Goal: Task Accomplishment & Management: Use online tool/utility

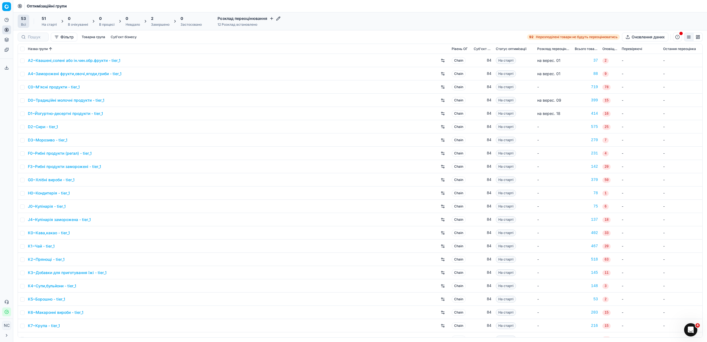
click at [159, 21] on div "2 Завершено" at bounding box center [160, 21] width 19 height 11
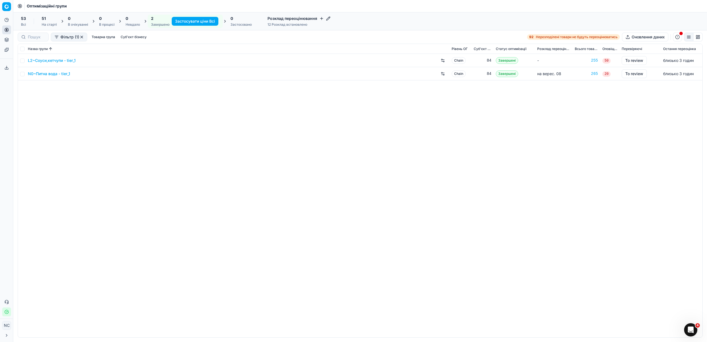
click at [44, 74] on link "N0~Питна вода - tier_1" at bounding box center [49, 74] width 42 height 6
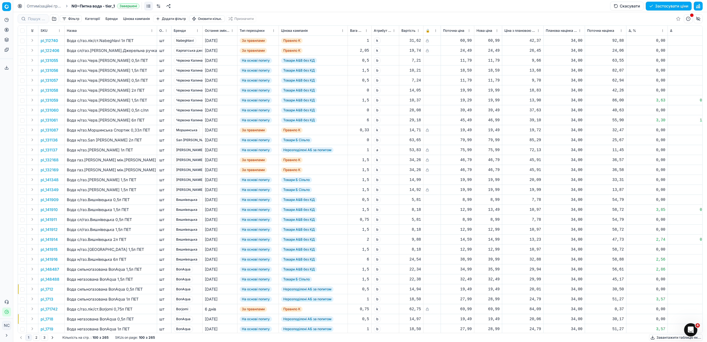
click at [54, 20] on button "button" at bounding box center [54, 18] width 9 height 9
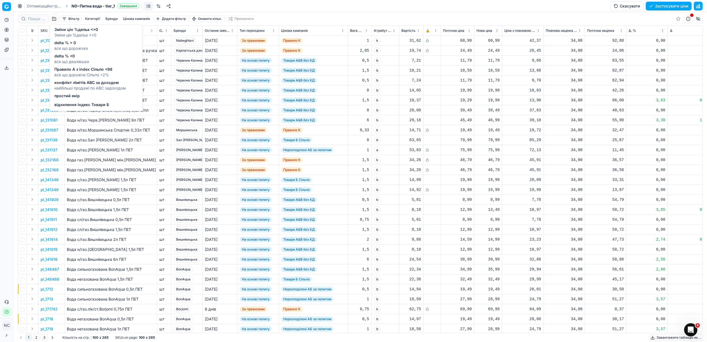
click at [70, 45] on span "delta % > 0" at bounding box center [70, 43] width 33 height 6
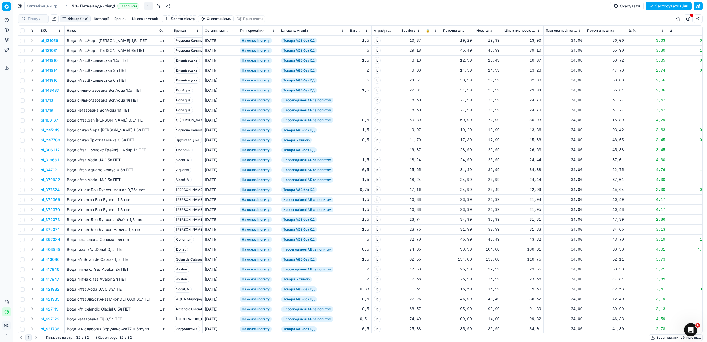
click at [135, 19] on button "Цінова кампанія" at bounding box center [145, 18] width 31 height 7
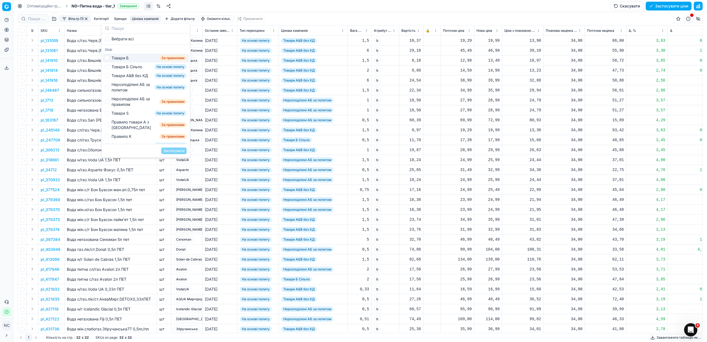
click at [122, 60] on div "Товари Б" at bounding box center [120, 58] width 17 height 6
checkbox input "true"
click at [172, 152] on button "Застосувати" at bounding box center [173, 150] width 25 height 7
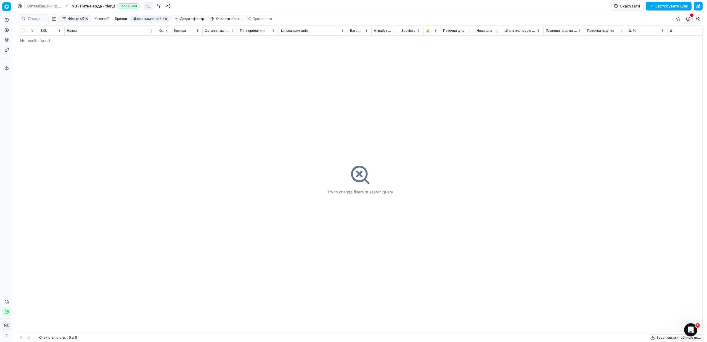
click at [154, 19] on button "Цінова кампанія (1)" at bounding box center [150, 18] width 40 height 7
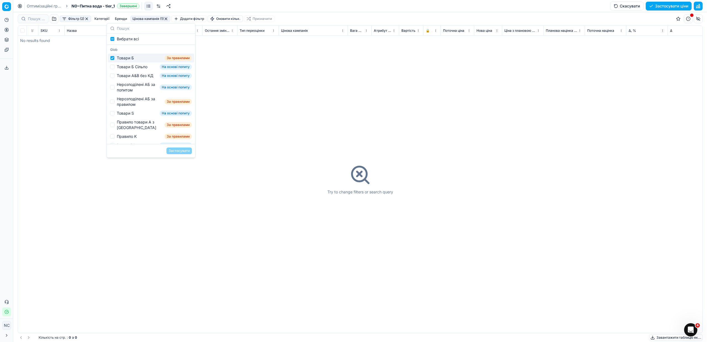
click at [124, 59] on div "Товари Б" at bounding box center [125, 58] width 17 height 6
checkbox input "false"
click at [130, 68] on div "Товари Б Сільпо" at bounding box center [132, 67] width 31 height 6
checkbox input "true"
click at [181, 152] on button "Застосувати" at bounding box center [179, 150] width 25 height 7
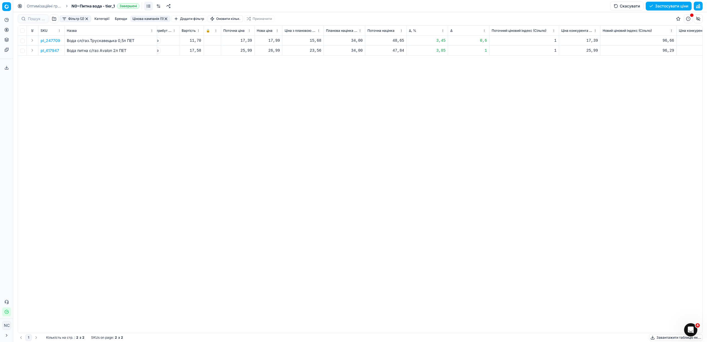
scroll to position [0, 215]
click at [55, 40] on p "pl_247709" at bounding box center [51, 41] width 20 height 6
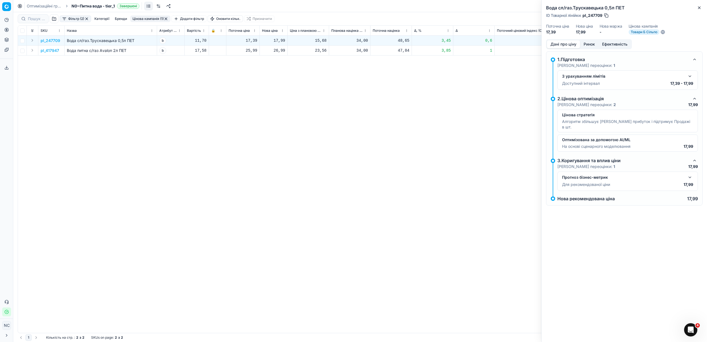
click at [587, 45] on button "Ринок" at bounding box center [589, 44] width 19 height 8
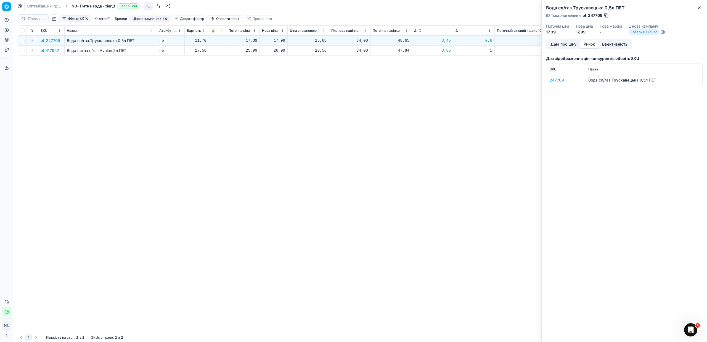
click at [557, 80] on div "247709" at bounding box center [566, 80] width 32 height 6
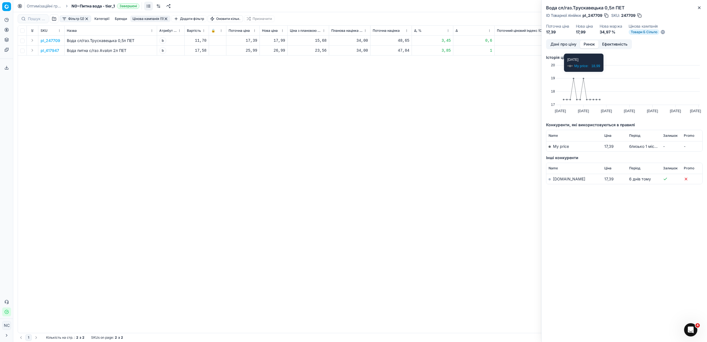
click at [554, 181] on link "[DOMAIN_NAME]" at bounding box center [569, 178] width 32 height 5
click at [699, 9] on icon "button" at bounding box center [699, 8] width 4 height 4
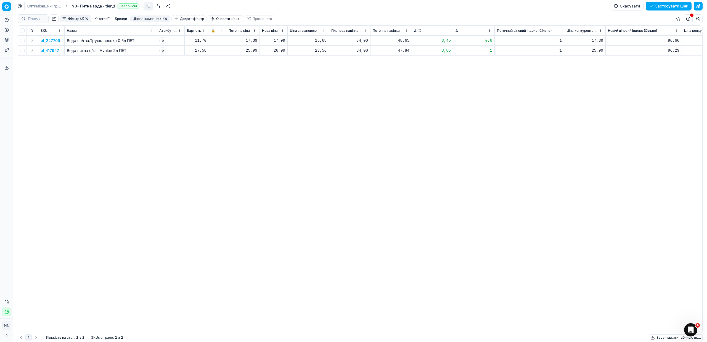
click at [168, 19] on button "button" at bounding box center [166, 19] width 4 height 4
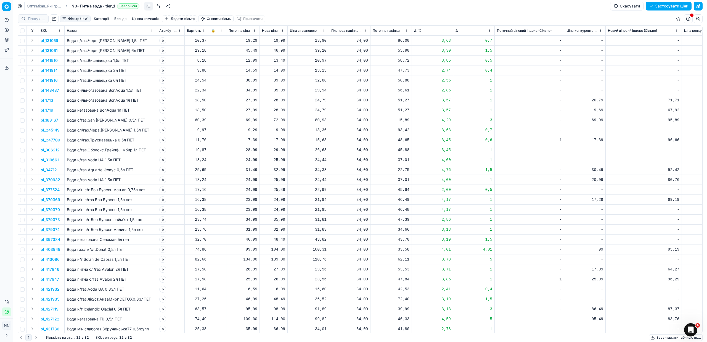
click at [144, 19] on button "Цінова кампанія" at bounding box center [145, 18] width 31 height 7
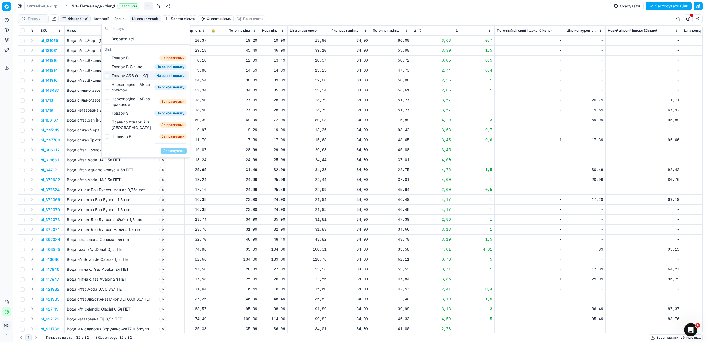
click at [124, 76] on div "Товари А&B без КД" at bounding box center [130, 76] width 36 height 6
checkbox input "true"
click at [171, 151] on button "Застосувати" at bounding box center [173, 150] width 25 height 7
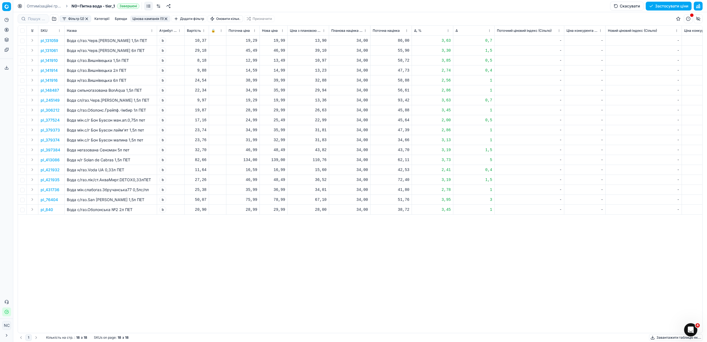
click at [168, 18] on button "button" at bounding box center [166, 19] width 4 height 4
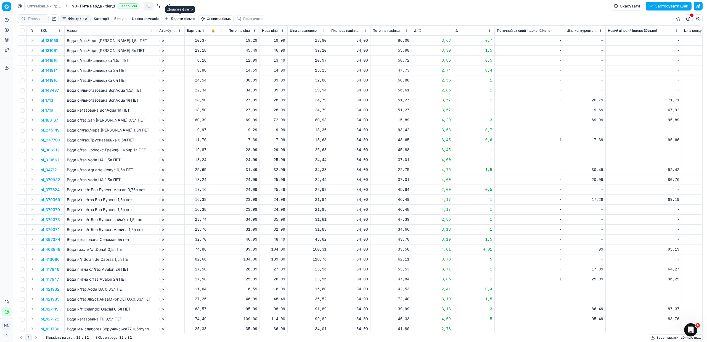
click at [144, 20] on button "Цінова кампанія" at bounding box center [145, 18] width 31 height 7
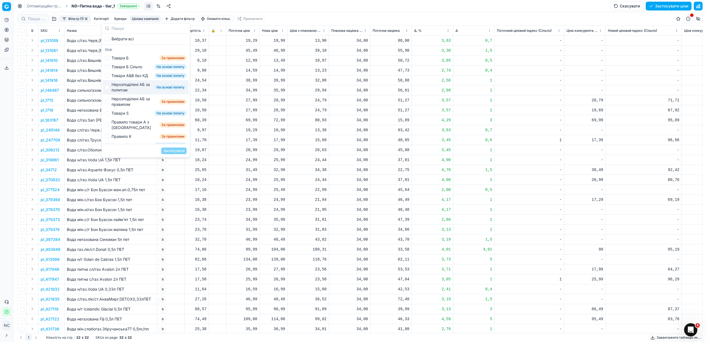
click at [119, 93] on div "Нерозподілені АБ за попитом" at bounding box center [132, 87] width 41 height 11
checkbox input "true"
click at [173, 151] on button "Застосувати" at bounding box center [173, 150] width 25 height 7
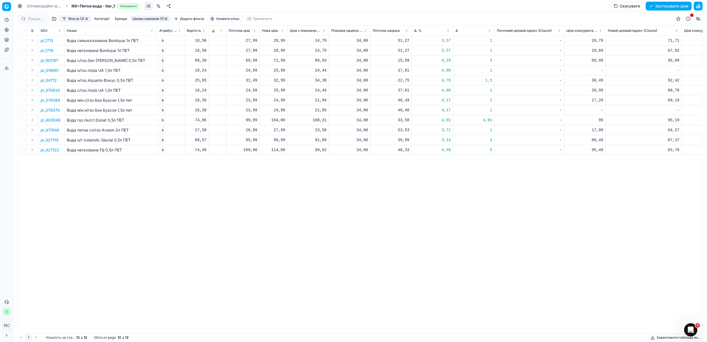
click at [47, 40] on p "pl_1713" at bounding box center [47, 41] width 13 height 6
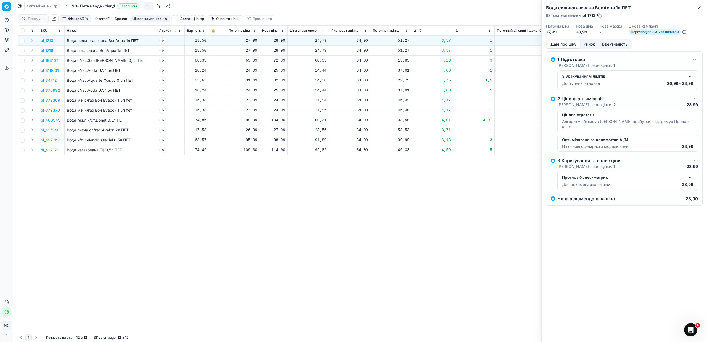
click at [591, 45] on button "Ринок" at bounding box center [589, 44] width 19 height 8
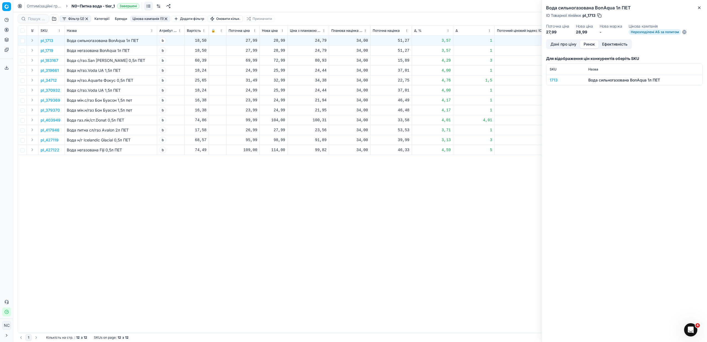
click at [550, 80] on div "1713" at bounding box center [566, 80] width 32 height 6
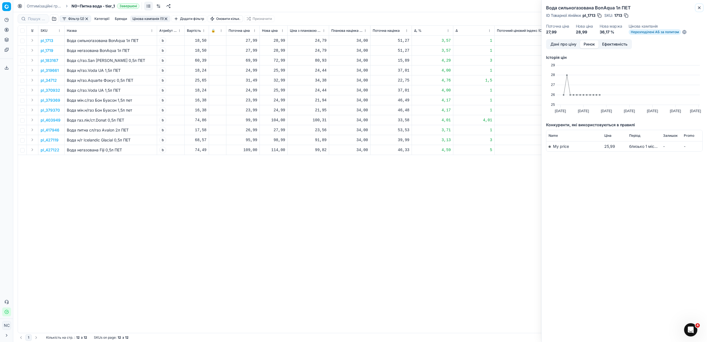
click at [701, 7] on icon "button" at bounding box center [699, 8] width 4 height 4
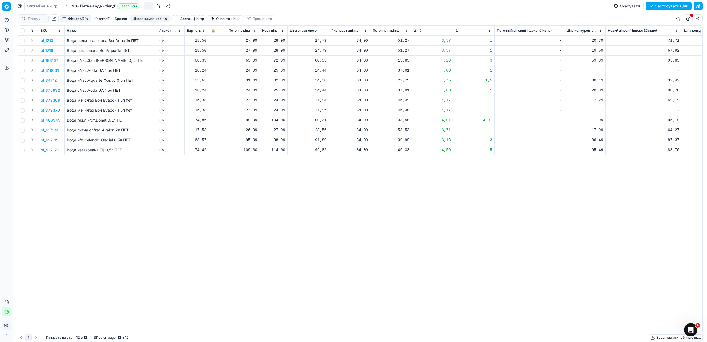
click at [50, 51] on p "pl_1719" at bounding box center [47, 51] width 13 height 6
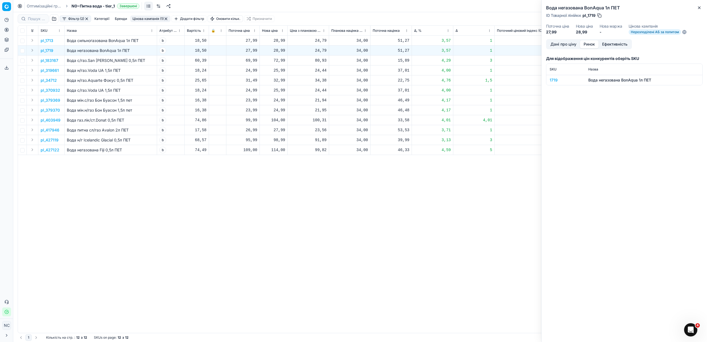
drag, startPoint x: 590, startPoint y: 47, endPoint x: 588, endPoint y: 38, distance: 8.7
click at [588, 39] on div "Вода негазована BonAqua 1л ПЕТ ID Товарної лінійки : pl_1719 Поточна ціна 27,99…" at bounding box center [625, 171] width 166 height 342
click at [555, 81] on div "1719" at bounding box center [566, 80] width 32 height 6
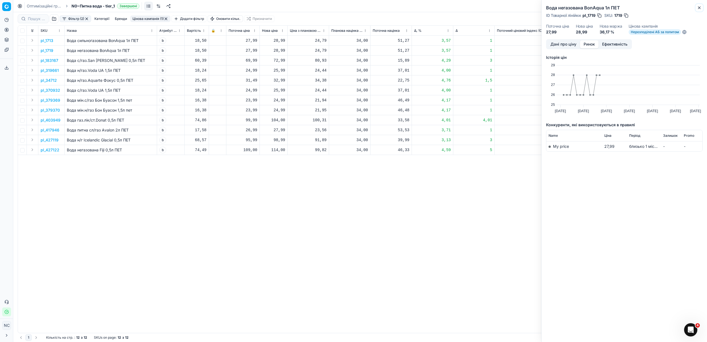
click at [700, 9] on icon "button" at bounding box center [699, 8] width 4 height 4
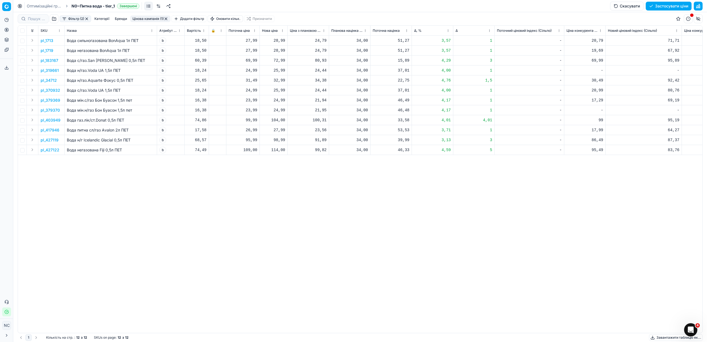
click at [53, 61] on p "pl_183167" at bounding box center [50, 61] width 18 height 6
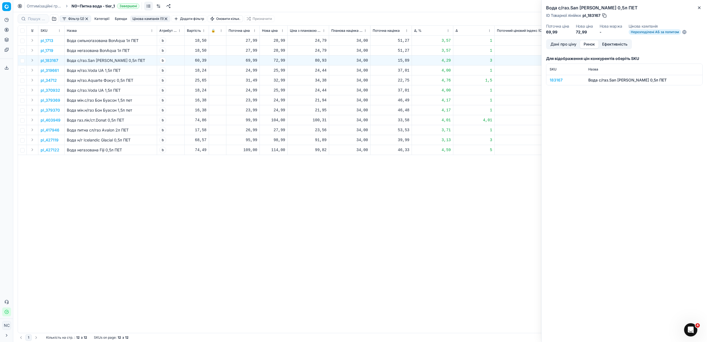
click at [587, 43] on button "Ринок" at bounding box center [589, 44] width 19 height 8
click at [558, 82] on div "183167" at bounding box center [566, 80] width 32 height 6
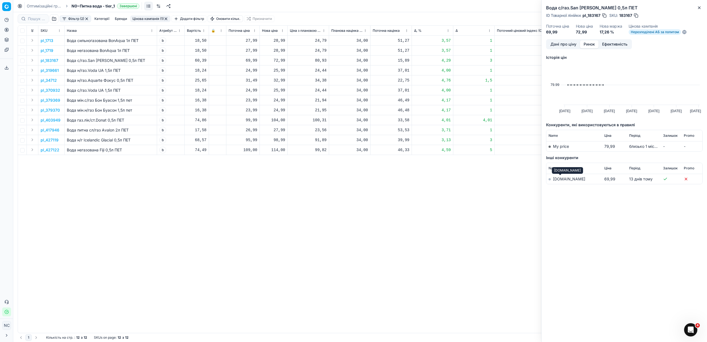
click at [558, 179] on link "[DOMAIN_NAME]" at bounding box center [569, 178] width 32 height 5
click at [701, 8] on icon "button" at bounding box center [699, 8] width 4 height 4
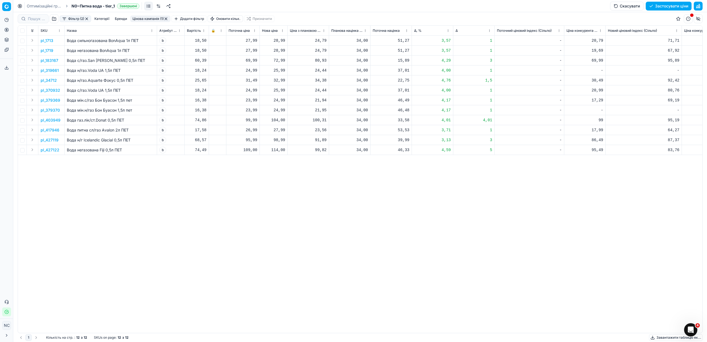
click at [147, 19] on button "Цінова кампанія (1)" at bounding box center [150, 18] width 40 height 7
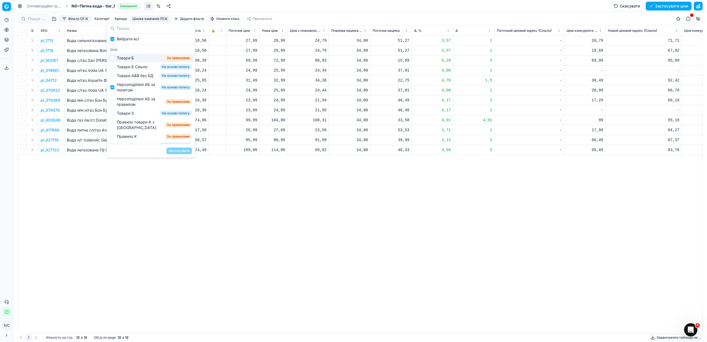
click at [328, 223] on div "pl_1713 Вода сильногазована BonAqua 1л ПЕТ BonAqua [DATE] На основі попиту Неро…" at bounding box center [145, 184] width 685 height 297
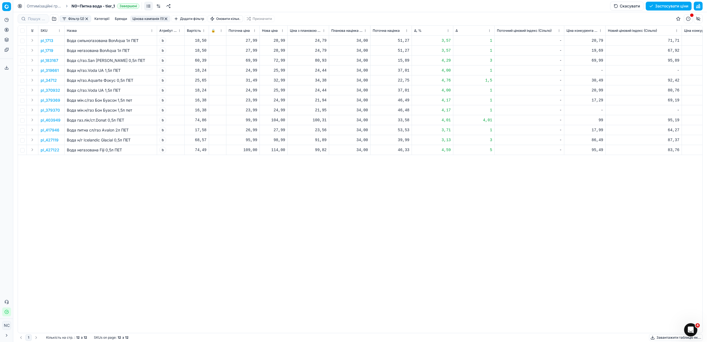
click at [47, 41] on p "pl_1713" at bounding box center [47, 41] width 13 height 6
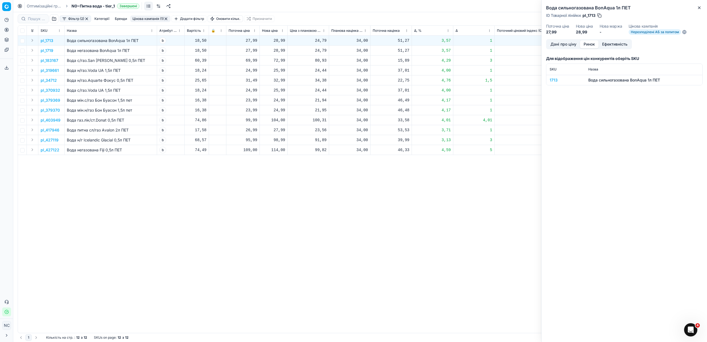
click at [591, 43] on button "Ринок" at bounding box center [589, 44] width 19 height 8
click at [555, 81] on div "1713" at bounding box center [566, 80] width 32 height 6
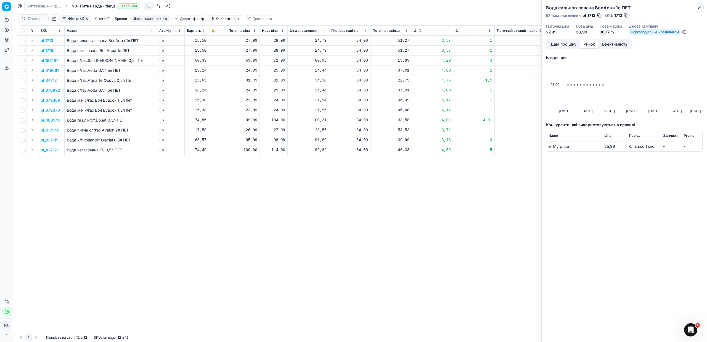
click at [699, 10] on icon "button" at bounding box center [699, 8] width 4 height 4
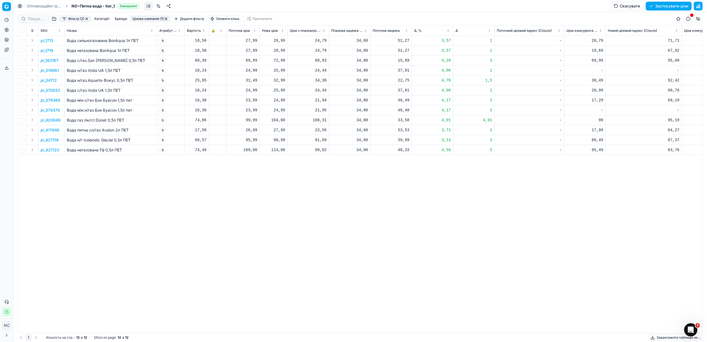
click at [51, 49] on p "pl_1719" at bounding box center [47, 51] width 13 height 6
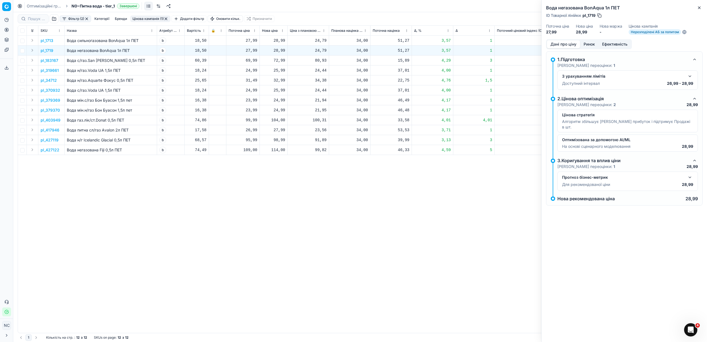
click at [593, 43] on button "Ринок" at bounding box center [589, 44] width 19 height 8
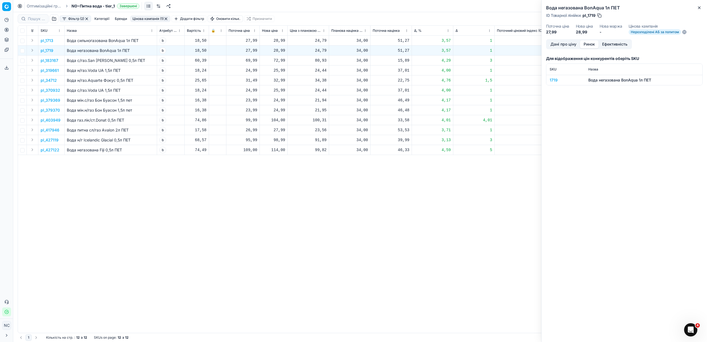
click at [556, 80] on div "1719" at bounding box center [566, 80] width 32 height 6
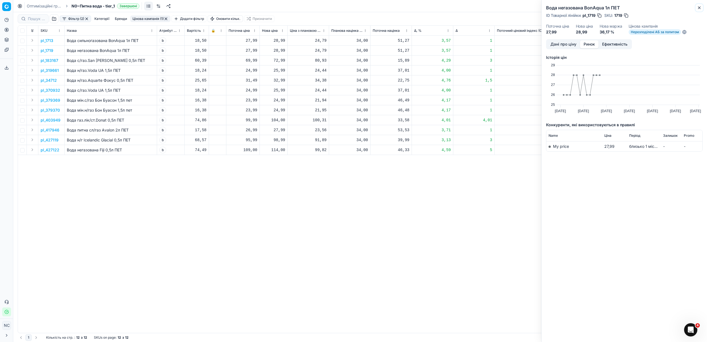
click at [698, 6] on icon "button" at bounding box center [699, 8] width 4 height 4
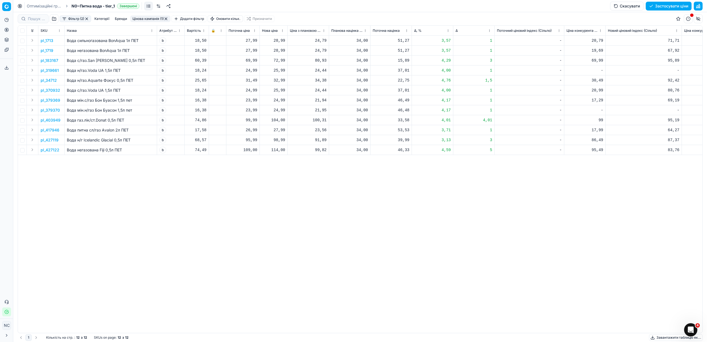
click at [48, 151] on p "pl_427122" at bounding box center [50, 150] width 19 height 6
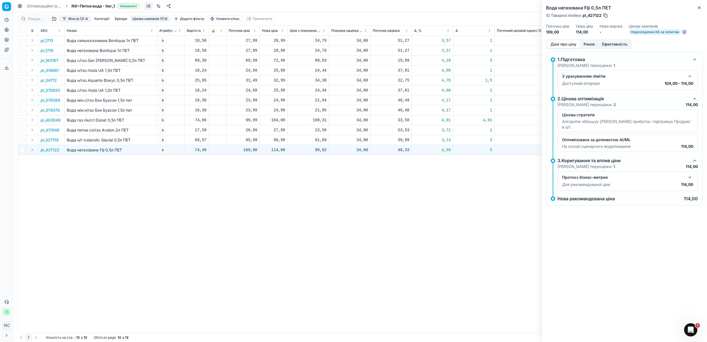
click at [590, 43] on button "Ринок" at bounding box center [589, 44] width 19 height 8
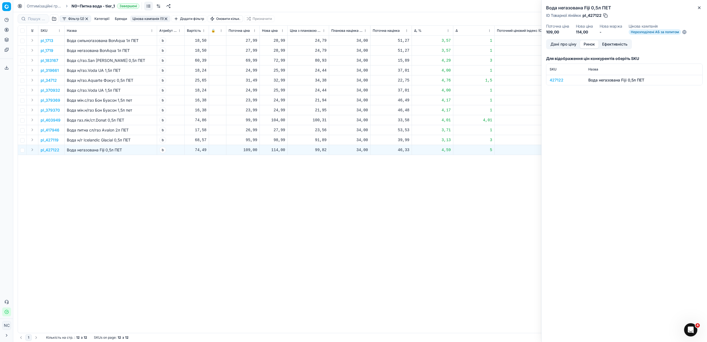
click at [560, 79] on div "427122" at bounding box center [566, 80] width 32 height 6
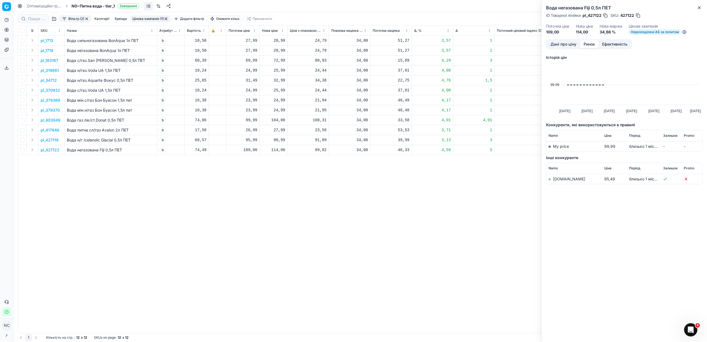
click at [558, 180] on link "[DOMAIN_NAME]" at bounding box center [569, 178] width 32 height 5
click at [702, 6] on button "Close" at bounding box center [699, 7] width 7 height 7
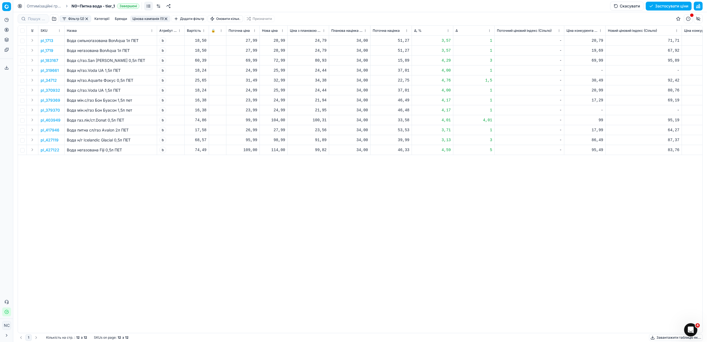
click at [51, 119] on p "pl_403949" at bounding box center [51, 120] width 20 height 6
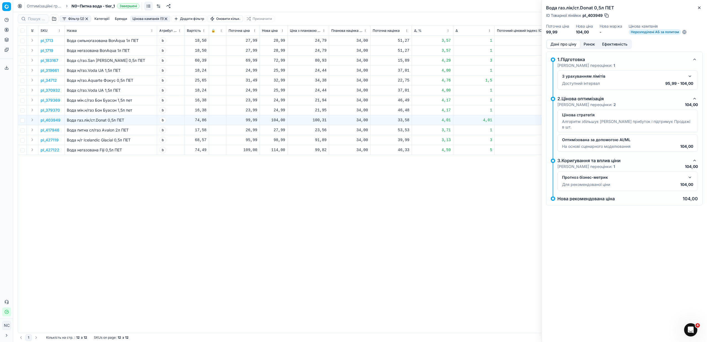
click at [587, 44] on button "Ринок" at bounding box center [589, 44] width 19 height 8
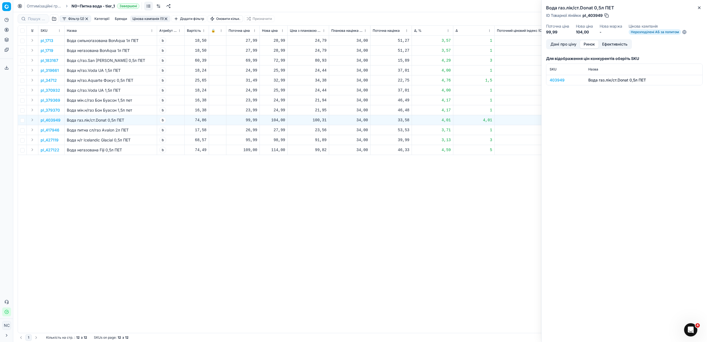
click at [556, 81] on div "403949" at bounding box center [566, 80] width 32 height 6
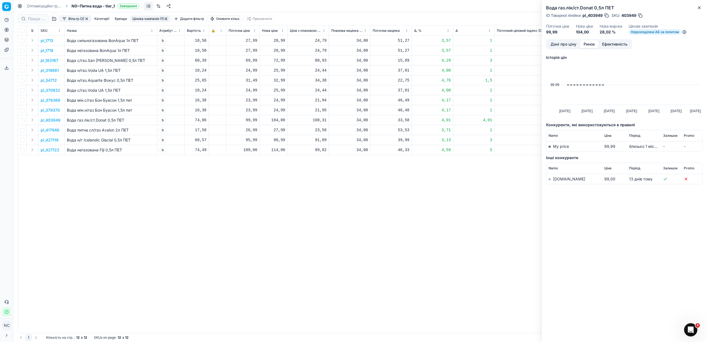
click at [552, 179] on td "[DOMAIN_NAME]" at bounding box center [575, 179] width 56 height 10
click at [558, 178] on link "[DOMAIN_NAME]" at bounding box center [569, 178] width 32 height 5
click at [703, 8] on div "Вода газ.лік/ст.Donat 0,5л ПЕТ ID Товарної лінійки : pl_403949 SKU : 403949 Пот…" at bounding box center [625, 171] width 166 height 342
click at [703, 5] on button "Close" at bounding box center [699, 7] width 7 height 7
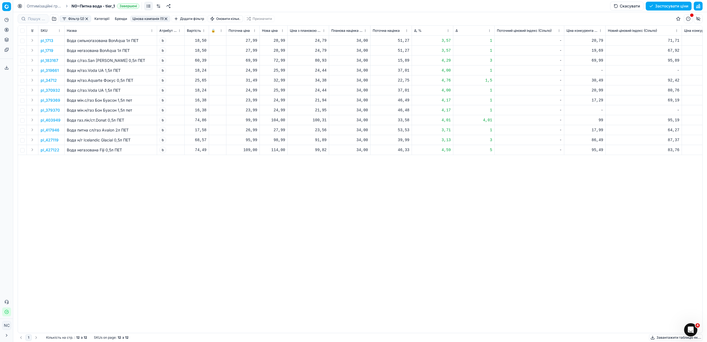
click at [152, 20] on button "Цінова кампанія (1)" at bounding box center [150, 18] width 40 height 7
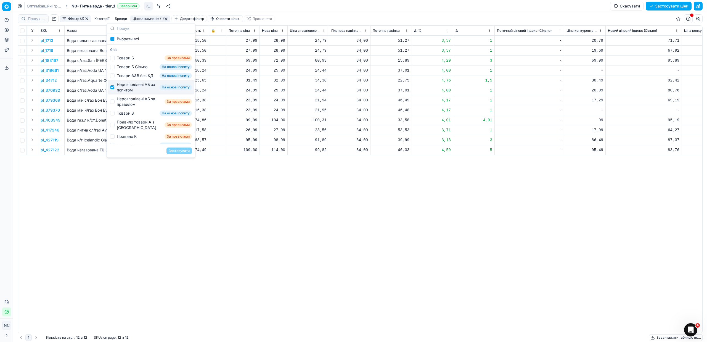
click at [123, 91] on div "Нерозподілені АБ за попитом" at bounding box center [137, 87] width 41 height 11
checkbox input "false"
click at [129, 105] on div "Нерозподілені АБ за правилом" at bounding box center [140, 101] width 46 height 11
checkbox input "true"
click at [180, 152] on button "Застосувати" at bounding box center [179, 150] width 25 height 7
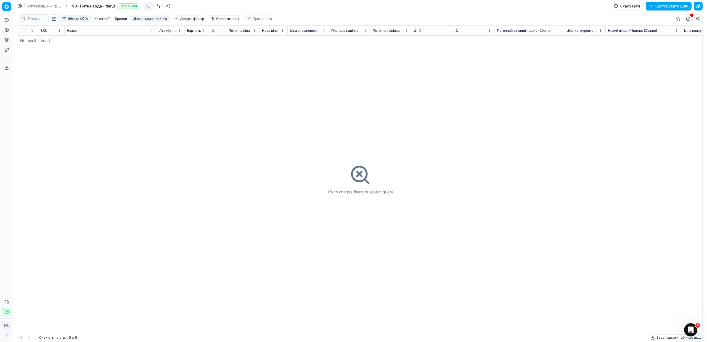
click at [156, 20] on button "Цінова кампанія (1)" at bounding box center [150, 18] width 40 height 7
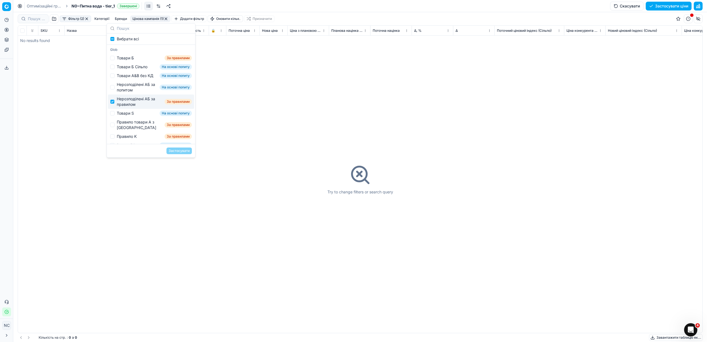
click at [129, 102] on div "Нерозподілені АБ за правилом" at bounding box center [140, 101] width 46 height 11
click at [128, 106] on div "Нерозподілені АБ за правилом" at bounding box center [140, 101] width 46 height 11
checkbox input "true"
click at [253, 100] on div "Try to change filters or search query" at bounding box center [360, 179] width 685 height 307
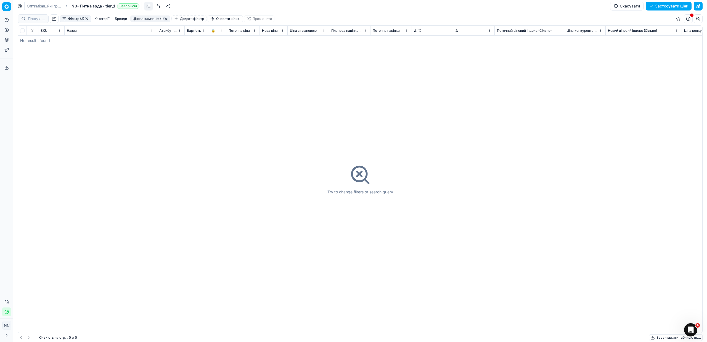
click at [167, 17] on button "button" at bounding box center [166, 19] width 4 height 4
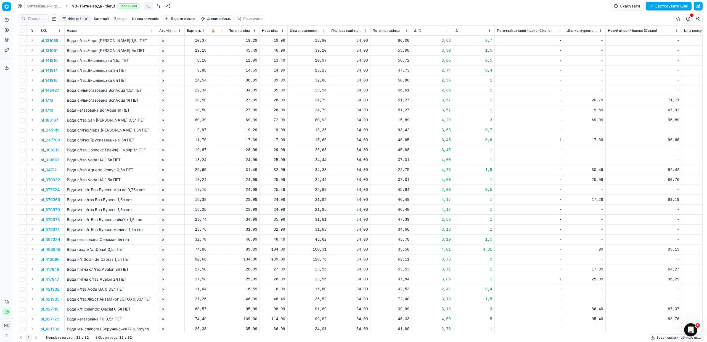
click at [86, 18] on button "button" at bounding box center [86, 19] width 4 height 4
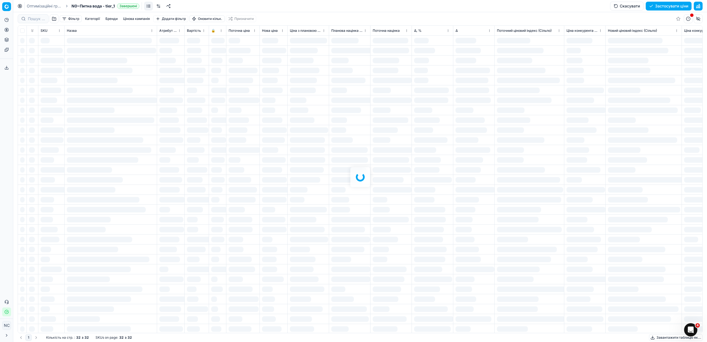
click at [54, 19] on button "button" at bounding box center [54, 18] width 9 height 9
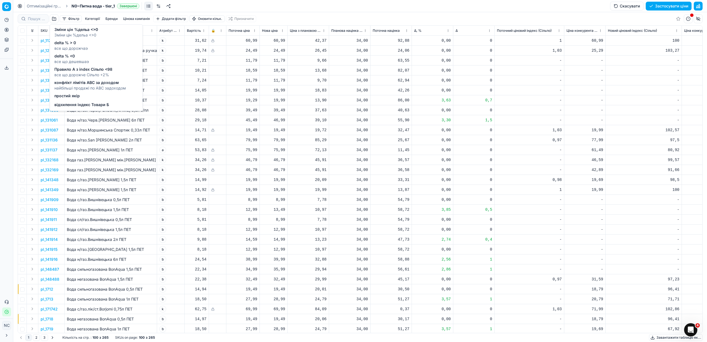
click at [73, 57] on span "delta % <0" at bounding box center [71, 56] width 35 height 6
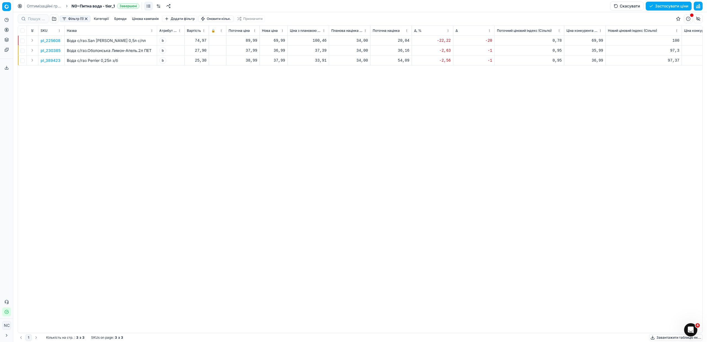
click at [67, 17] on button "Фільтр (1)" at bounding box center [75, 18] width 31 height 7
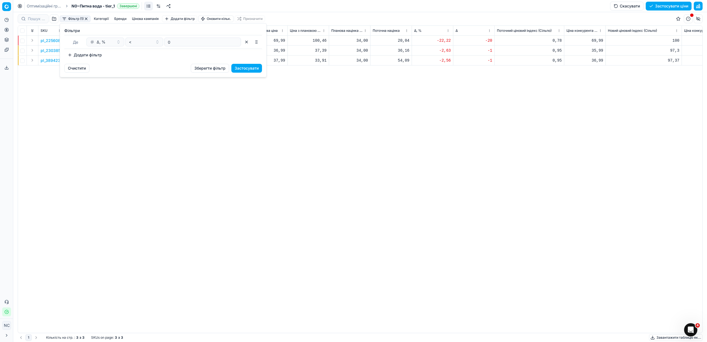
click at [70, 54] on button "Додати фільтр" at bounding box center [84, 55] width 41 height 9
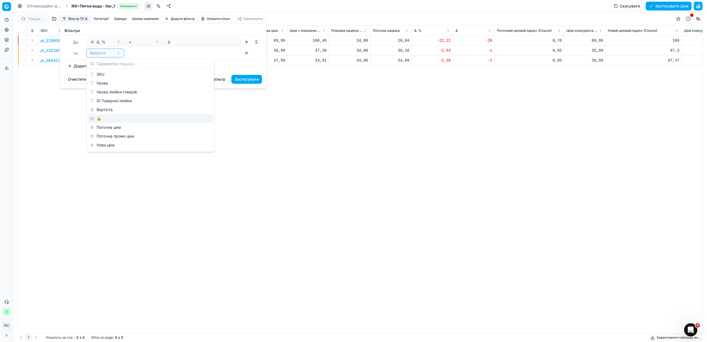
click at [98, 118] on div "🔒" at bounding box center [150, 118] width 125 height 9
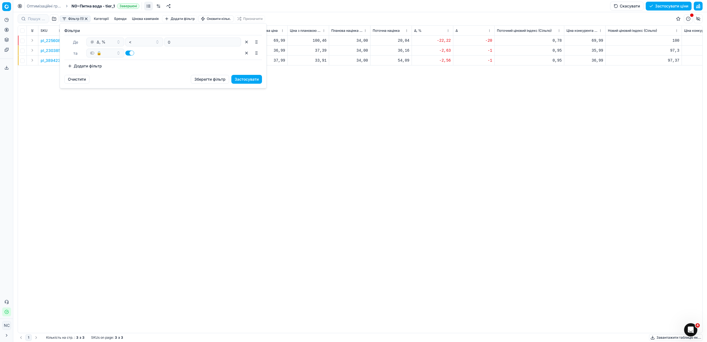
click at [127, 53] on button "button" at bounding box center [129, 53] width 9 height 5
checkbox input "false"
click at [242, 78] on button "Застосувати" at bounding box center [246, 79] width 31 height 9
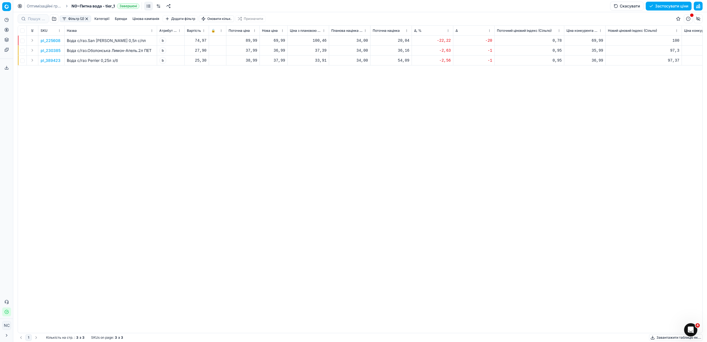
click at [48, 43] on p "pl_225608" at bounding box center [51, 41] width 20 height 6
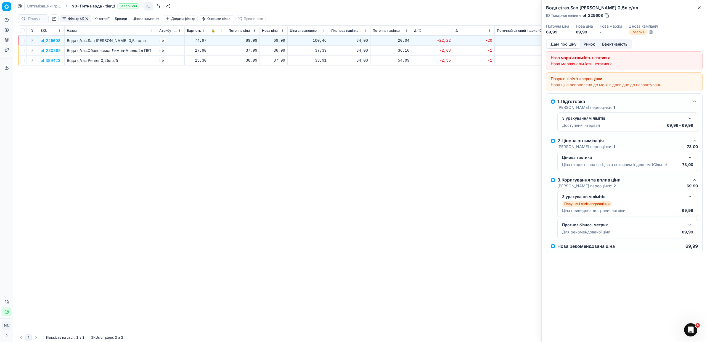
click at [589, 42] on button "Ринок" at bounding box center [589, 44] width 19 height 8
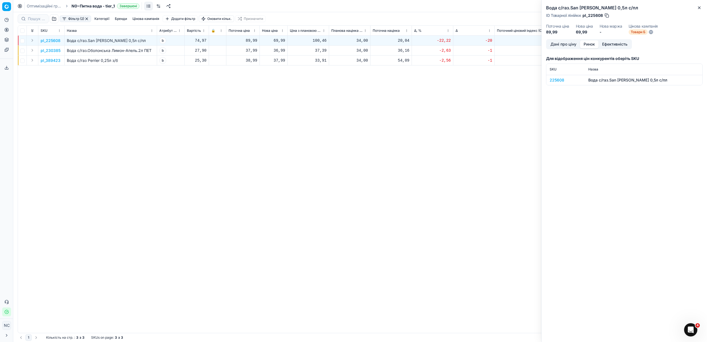
click at [562, 81] on div "225608" at bounding box center [566, 80] width 32 height 6
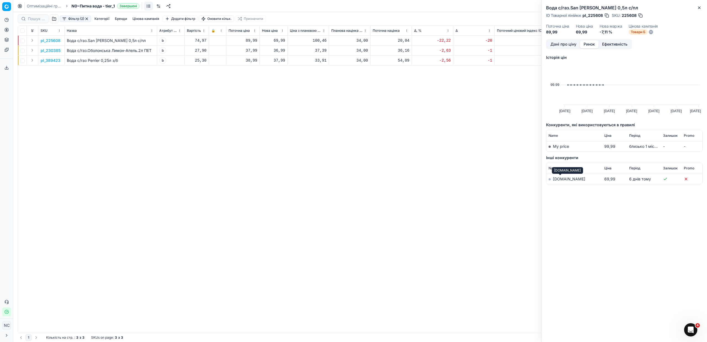
click at [561, 180] on link "[DOMAIN_NAME]" at bounding box center [569, 178] width 32 height 5
click at [700, 8] on icon "button" at bounding box center [699, 8] width 4 height 4
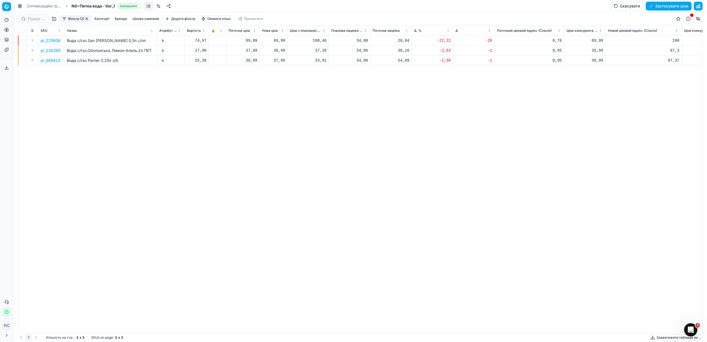
click at [275, 41] on div "69,99" at bounding box center [273, 41] width 23 height 6
type input "6"
type input "89.99"
click at [55, 49] on p "pl_230385" at bounding box center [51, 51] width 20 height 6
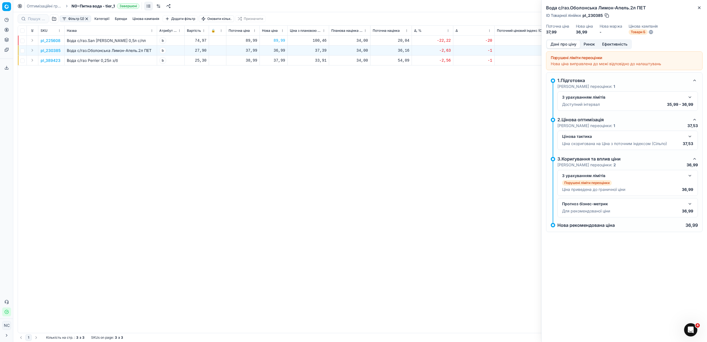
click at [592, 43] on button "Ринок" at bounding box center [589, 44] width 19 height 8
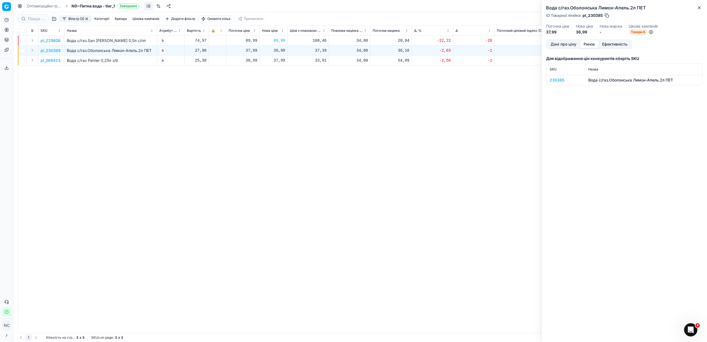
click at [561, 88] on div "Для відображення цін конкурентів оберіть SKU SKU Назва 230385 Вода с/газ.Оболон…" at bounding box center [624, 70] width 157 height 38
click at [558, 81] on div "230385" at bounding box center [566, 80] width 32 height 6
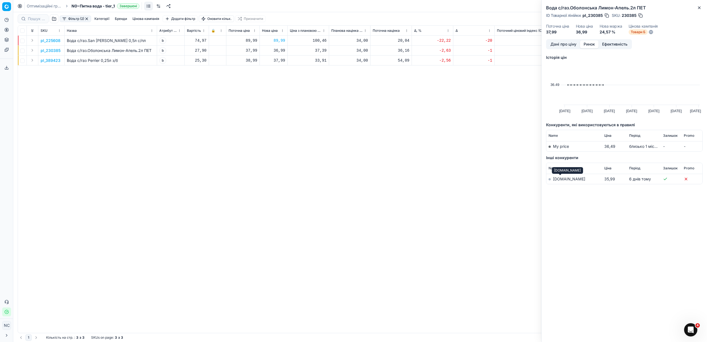
click at [565, 180] on link "[DOMAIN_NAME]" at bounding box center [569, 178] width 32 height 5
click at [698, 7] on icon "button" at bounding box center [699, 8] width 4 height 4
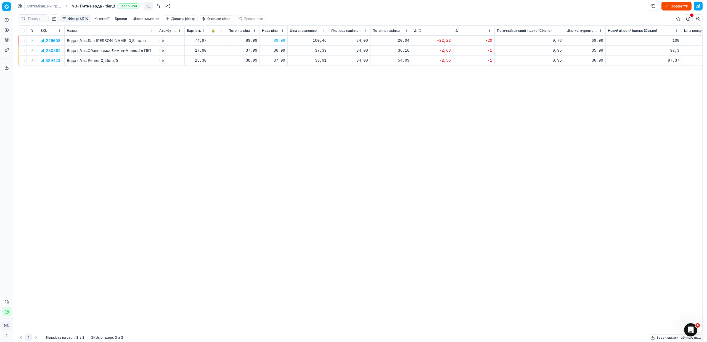
click at [54, 18] on button "button" at bounding box center [54, 18] width 9 height 9
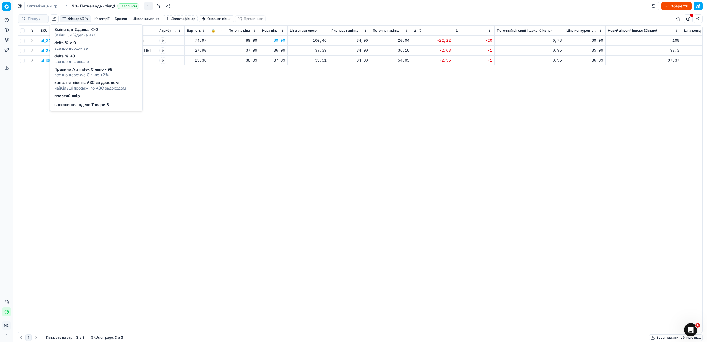
click at [68, 72] on span "Правило А з index Сільпо <98" at bounding box center [83, 70] width 58 height 6
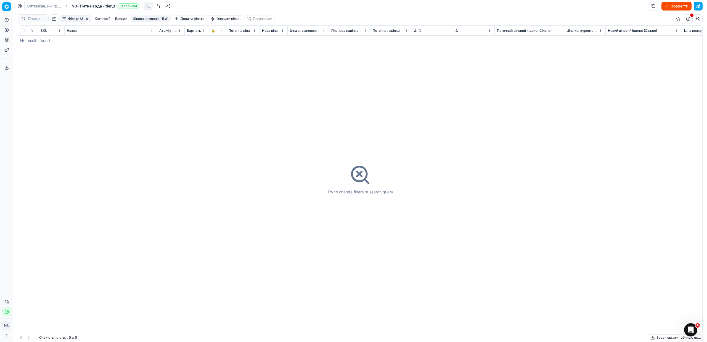
click at [167, 20] on button "button" at bounding box center [166, 19] width 4 height 4
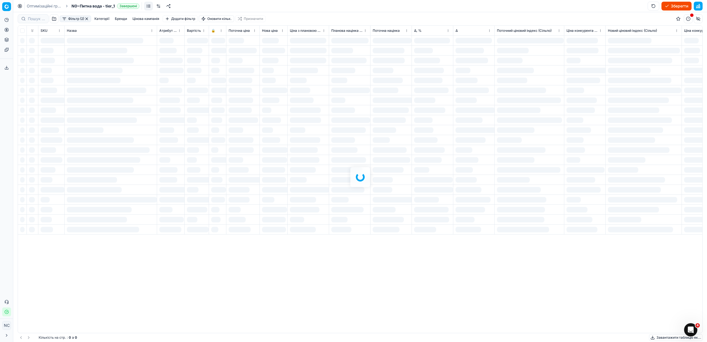
click at [89, 19] on button "button" at bounding box center [87, 19] width 4 height 4
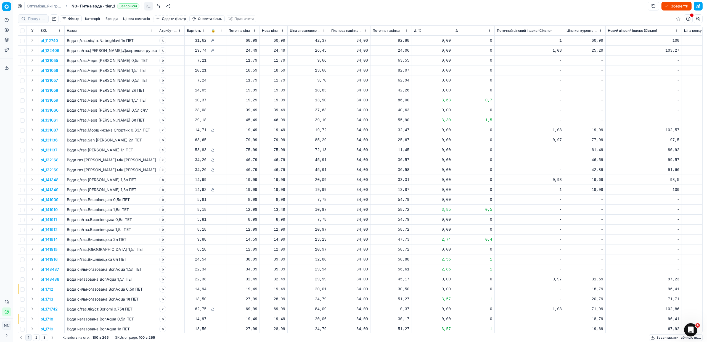
click at [50, 20] on div "Фільтр Категорії [PERSON_NAME] кампанія Додати фільтр Оновити кільк. Призначити" at bounding box center [360, 18] width 685 height 13
click at [54, 20] on button "button" at bounding box center [54, 18] width 9 height 9
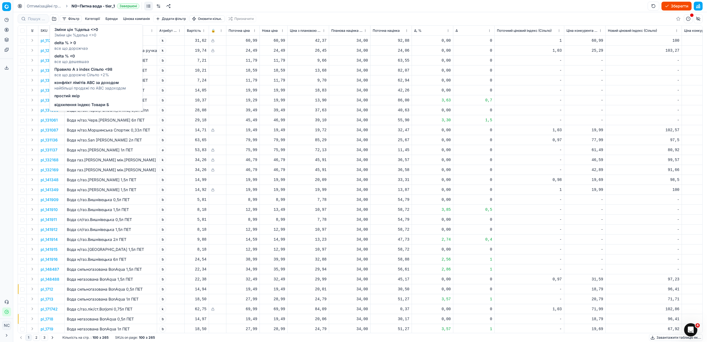
click at [81, 86] on span "найбільші продажі по АВС задоходом" at bounding box center [90, 88] width 72 height 6
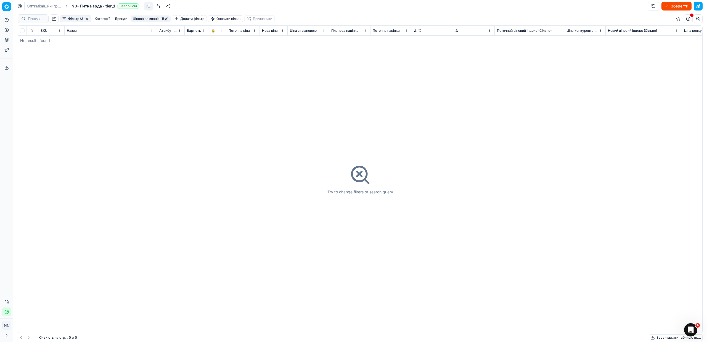
click at [88, 21] on button "Фільтр (3)" at bounding box center [76, 18] width 32 height 7
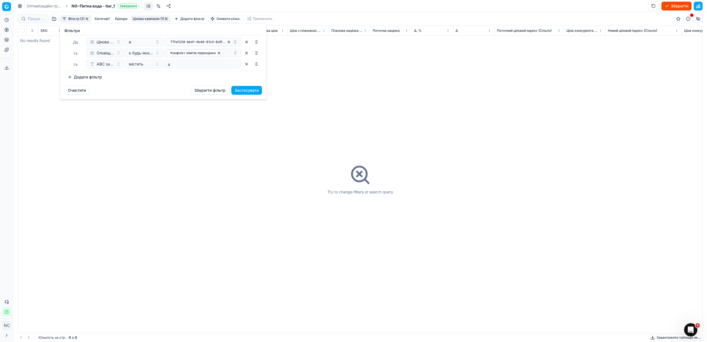
drag, startPoint x: 335, startPoint y: 86, endPoint x: 267, endPoint y: 78, distance: 68.6
click at [335, 86] on html "Pricing platform Аналітика Цінова оптимізація Асортимент продукції Шаблони Серв…" at bounding box center [353, 171] width 707 height 342
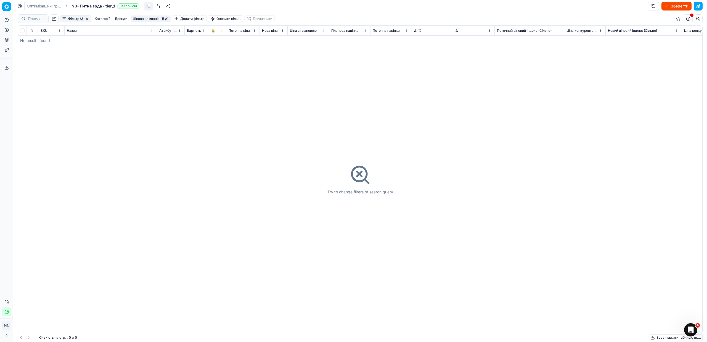
click at [88, 18] on button "button" at bounding box center [87, 19] width 4 height 4
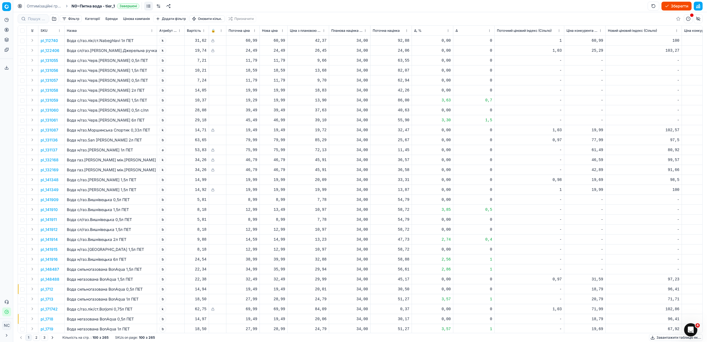
click at [51, 17] on button "button" at bounding box center [54, 18] width 9 height 9
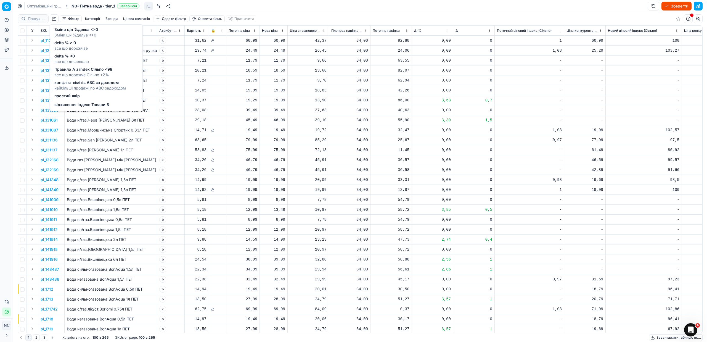
click at [72, 105] on span "відхилення індекс Товари Б" at bounding box center [81, 105] width 55 height 6
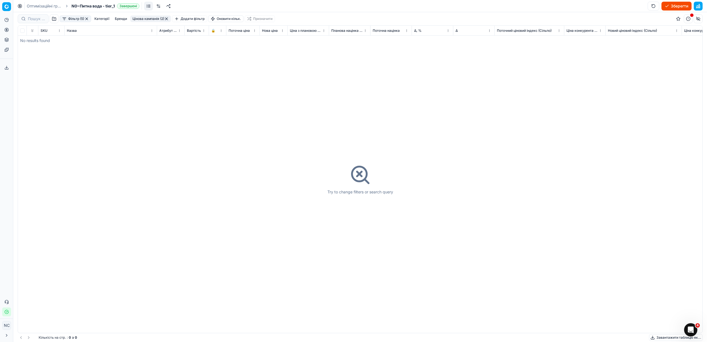
click at [87, 18] on button "button" at bounding box center [87, 19] width 4 height 4
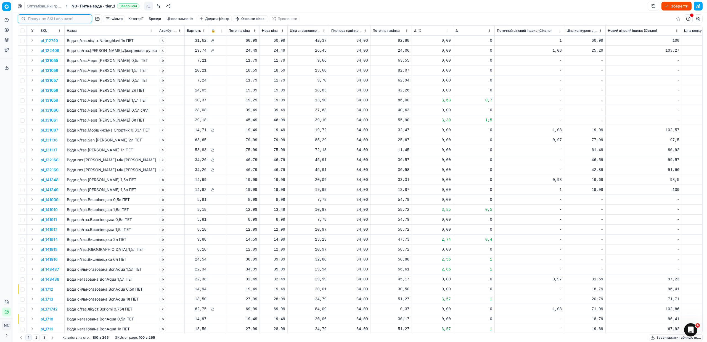
click at [31, 21] on input at bounding box center [58, 19] width 60 height 6
paste input "397564"
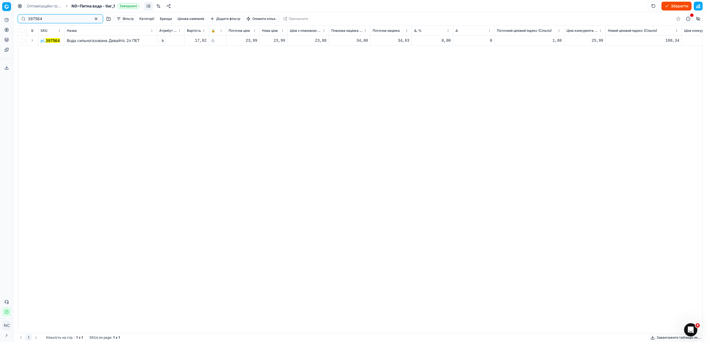
drag, startPoint x: 27, startPoint y: 18, endPoint x: 0, endPoint y: 12, distance: 27.3
click at [0, 13] on div "Pricing platform Аналітика Цінова оптимізація Асортимент продукції Шаблони Серв…" at bounding box center [353, 171] width 707 height 342
paste input "5"
drag, startPoint x: 60, startPoint y: 20, endPoint x: 0, endPoint y: -6, distance: 65.3
click at [0, 0] on html "Pricing platform Аналітика Цінова оптимізація Асортимент продукції Шаблони Серв…" at bounding box center [353, 171] width 707 height 342
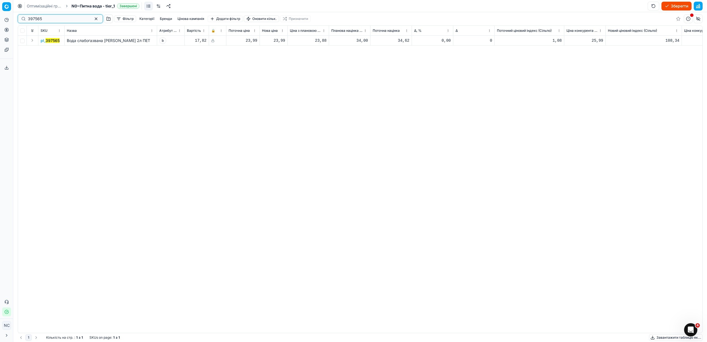
drag, startPoint x: 54, startPoint y: 17, endPoint x: 0, endPoint y: 15, distance: 53.9
click at [0, 15] on div "Pricing platform Аналітика Цінова оптимізація Асортимент продукції Шаблони Серв…" at bounding box center [353, 171] width 707 height 342
drag, startPoint x: 78, startPoint y: 17, endPoint x: 0, endPoint y: -24, distance: 88.0
click at [0, 0] on html "Pricing platform Аналітика Цінова оптимізація Асортимент продукції Шаблони Серв…" at bounding box center [353, 171] width 707 height 342
paste input "6"
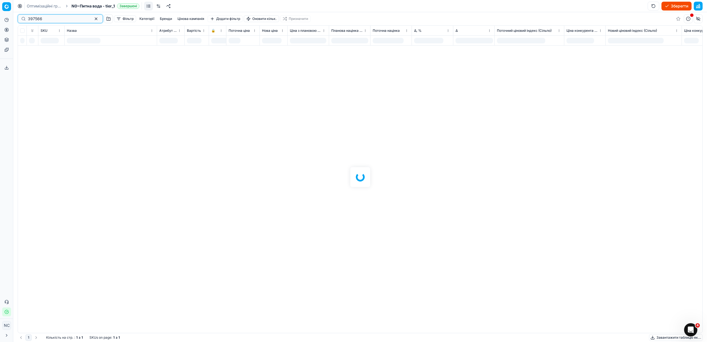
type input "397566"
click at [93, 17] on button "button" at bounding box center [96, 18] width 7 height 7
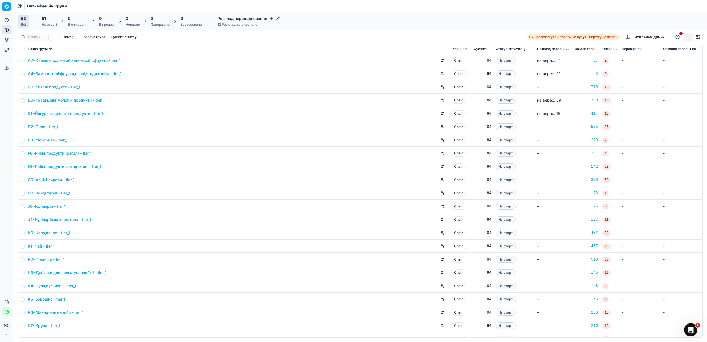
click at [157, 20] on div "2" at bounding box center [160, 19] width 19 height 6
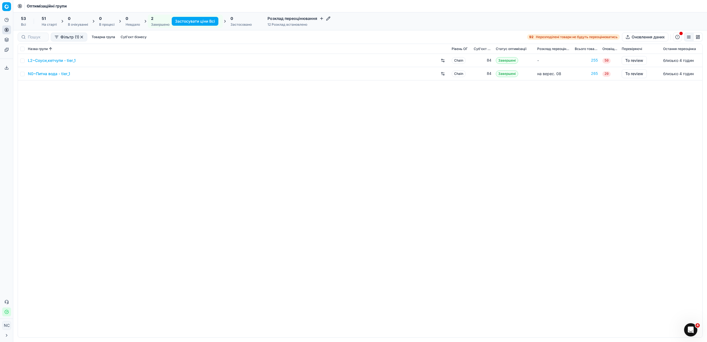
click at [49, 75] on link "N0~Питна вода - tier_1" at bounding box center [49, 74] width 42 height 6
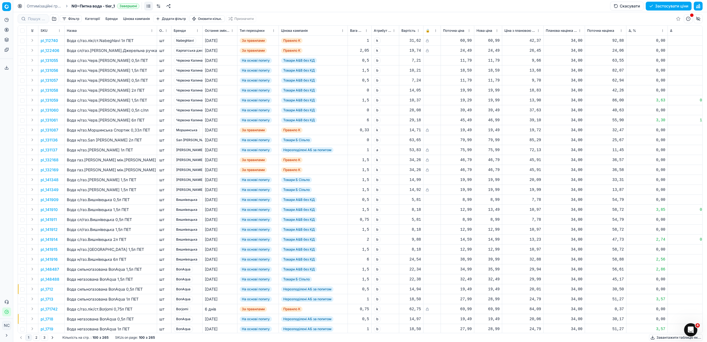
click at [56, 19] on button "button" at bounding box center [54, 18] width 9 height 9
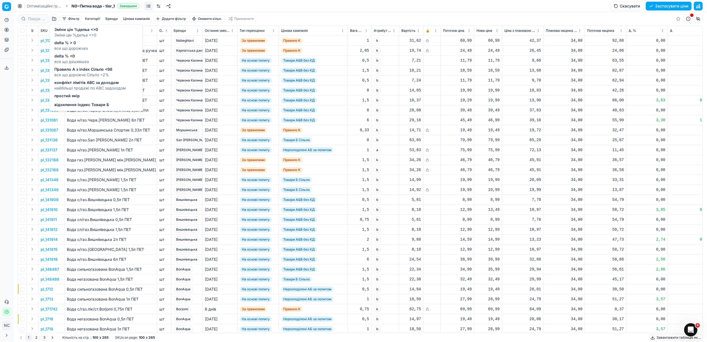
click at [69, 55] on span "delta % <0" at bounding box center [71, 56] width 35 height 6
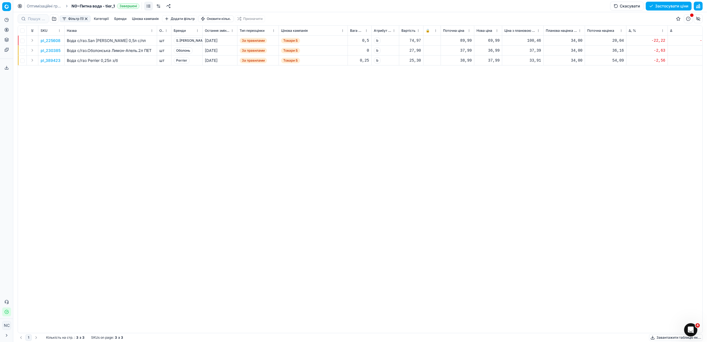
click at [494, 42] on div "69,99" at bounding box center [488, 41] width 23 height 6
type input "6"
type input "89.99"
click at [86, 18] on button "button" at bounding box center [86, 19] width 4 height 4
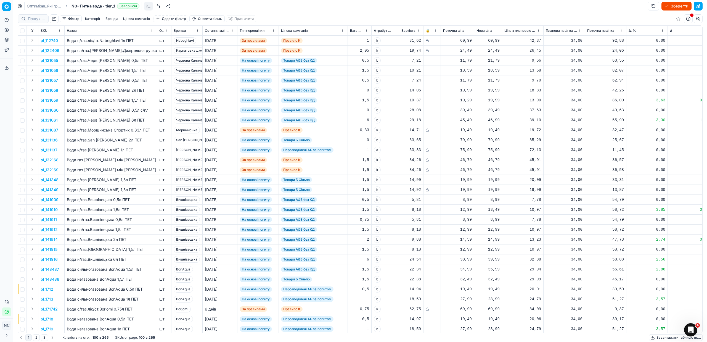
click at [65, 17] on button "Фільтр" at bounding box center [71, 18] width 22 height 7
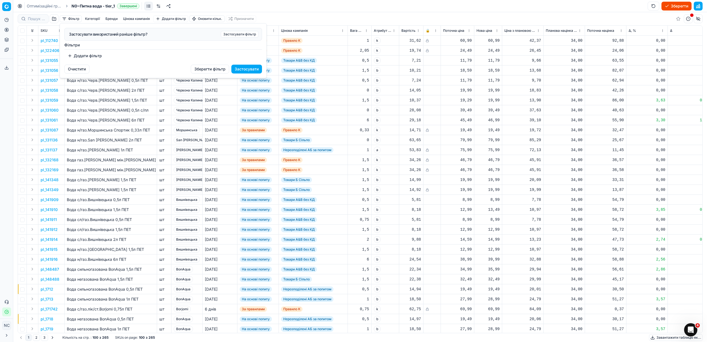
click at [337, 11] on html "Pricing platform Аналітика Цінова оптимізація Асортимент продукції Шаблони Серв…" at bounding box center [353, 171] width 707 height 342
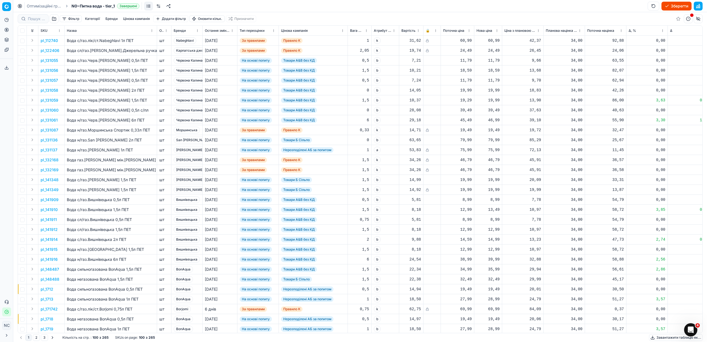
click at [53, 19] on button "button" at bounding box center [54, 18] width 9 height 9
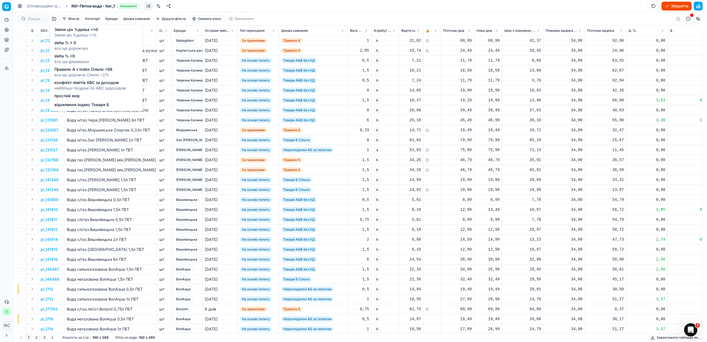
click at [77, 106] on span "відхилення індекс Товари Б" at bounding box center [81, 105] width 55 height 6
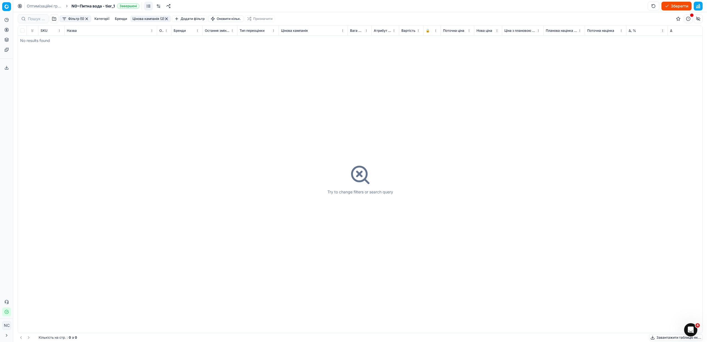
click at [52, 19] on button "button" at bounding box center [54, 18] width 9 height 9
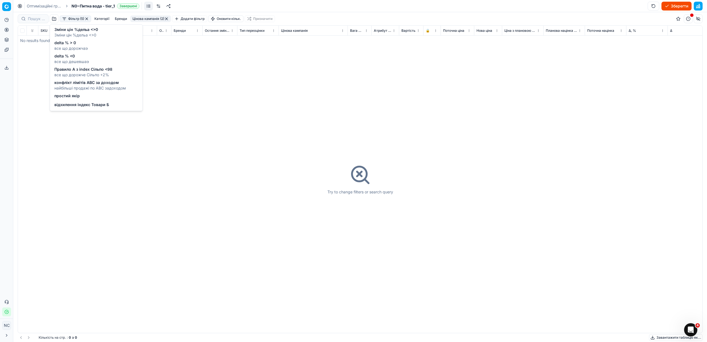
click at [76, 85] on span "конфлікт лімітів ABC за доходом" at bounding box center [90, 83] width 72 height 6
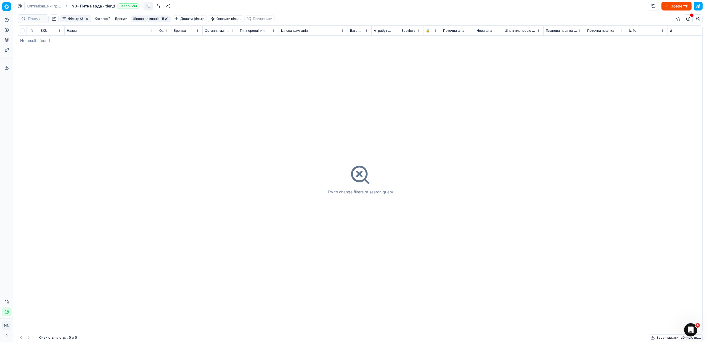
click at [88, 18] on button "button" at bounding box center [87, 19] width 4 height 4
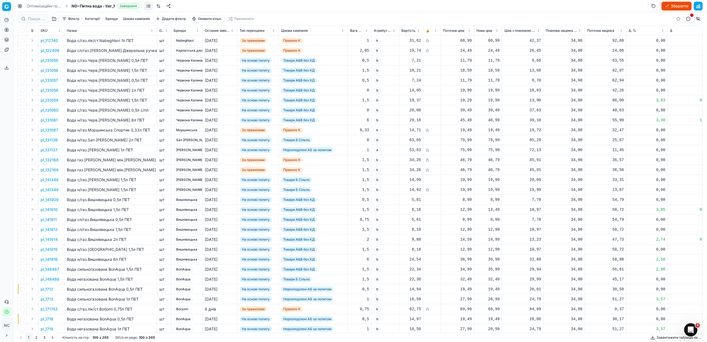
click at [50, 20] on button "button" at bounding box center [54, 18] width 9 height 9
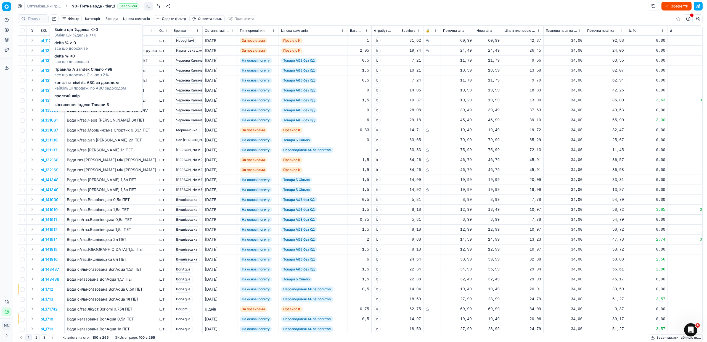
click at [86, 70] on span "Правило А з index Сільпо <98" at bounding box center [83, 70] width 58 height 6
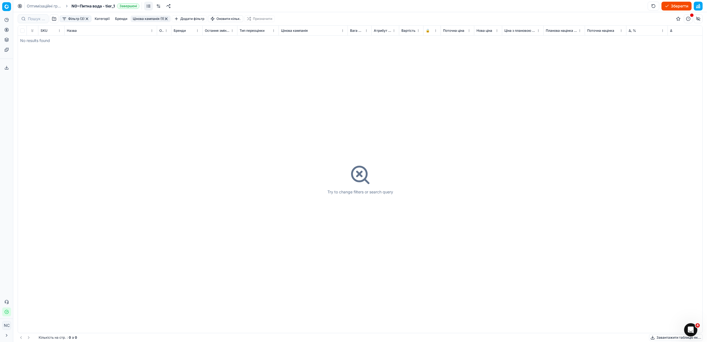
click at [87, 19] on button "button" at bounding box center [87, 19] width 4 height 4
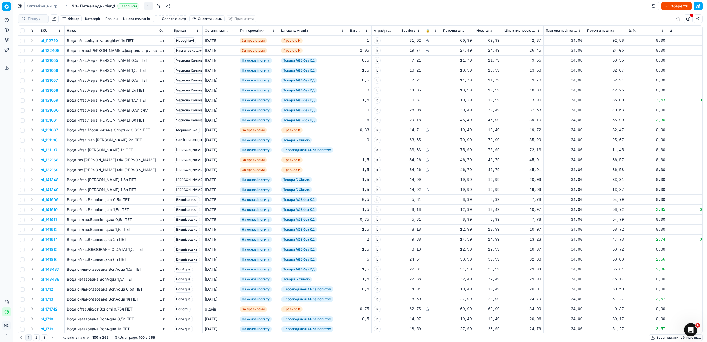
click at [54, 18] on button "button" at bounding box center [54, 18] width 9 height 9
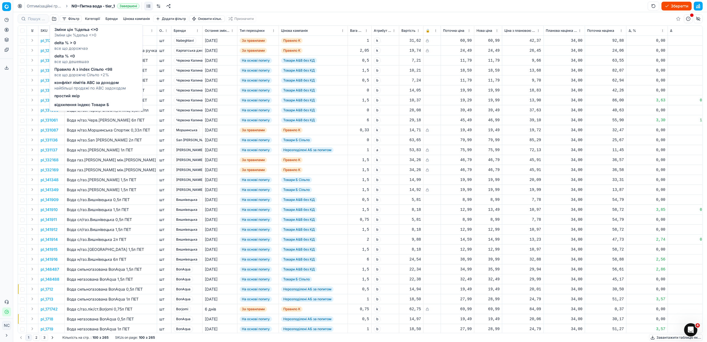
click at [70, 54] on span "delta % <0" at bounding box center [71, 56] width 35 height 6
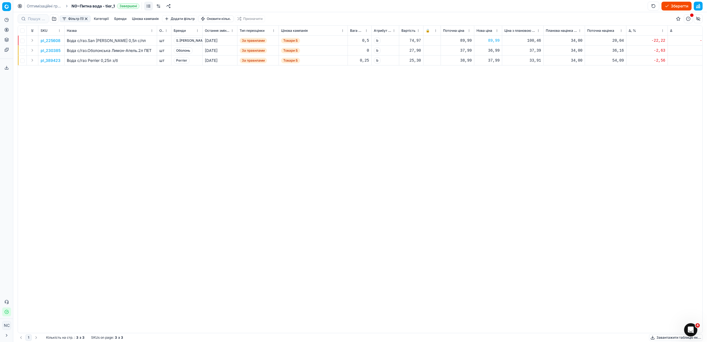
drag, startPoint x: 86, startPoint y: 19, endPoint x: 77, endPoint y: 23, distance: 10.1
click at [87, 19] on button "button" at bounding box center [86, 19] width 4 height 4
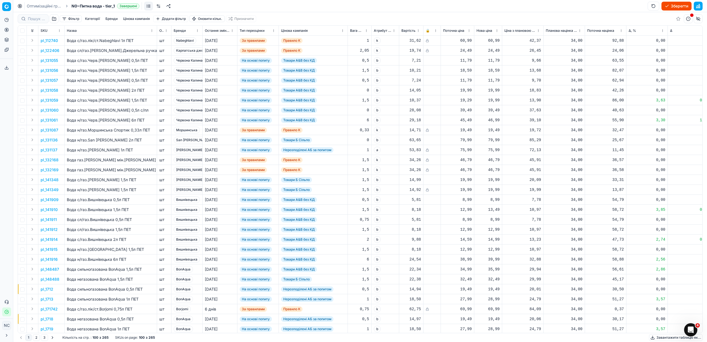
click at [54, 19] on button "button" at bounding box center [54, 18] width 9 height 9
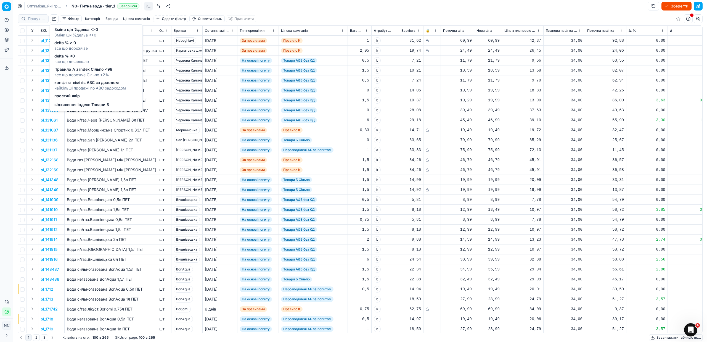
click at [74, 46] on span "все що дорожчаэ" at bounding box center [70, 49] width 33 height 6
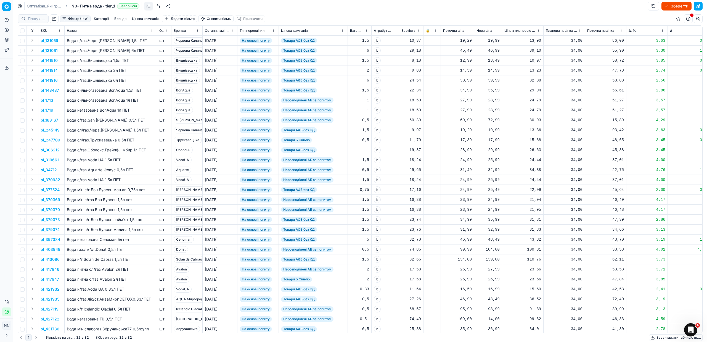
click at [144, 19] on button "Цінова кампанія" at bounding box center [145, 18] width 31 height 7
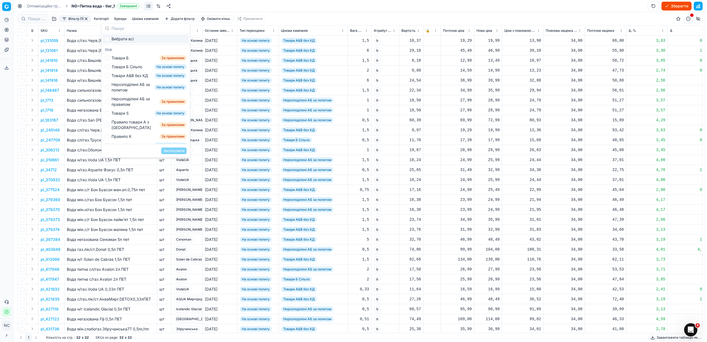
drag, startPoint x: 308, startPoint y: 10, endPoint x: 292, endPoint y: 9, distance: 15.2
click at [308, 10] on div "Оптимізаційні групи N0~Питна вода - tier_1 Завершені Зберегти" at bounding box center [360, 6] width 694 height 12
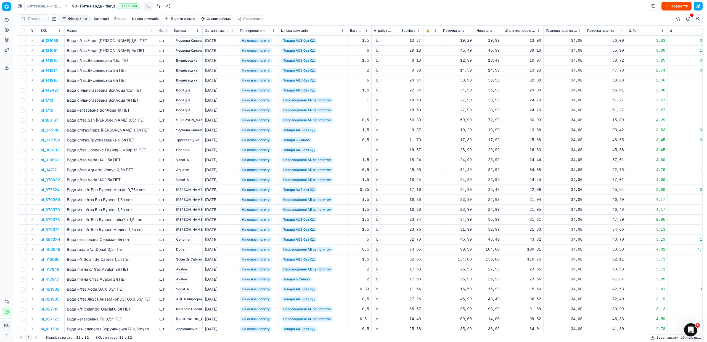
click at [68, 18] on button "Фільтр (1)" at bounding box center [75, 18] width 31 height 7
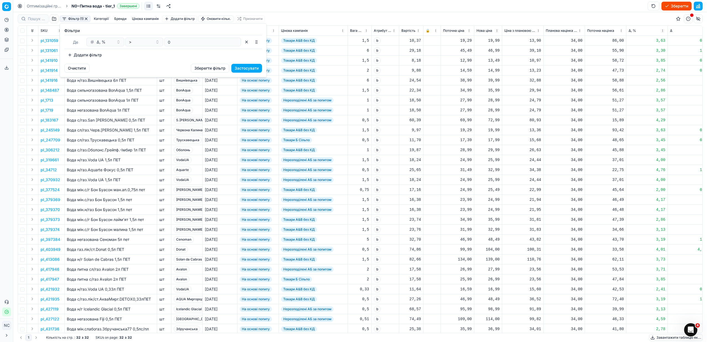
click at [70, 54] on button "Додати фільтр" at bounding box center [84, 55] width 41 height 9
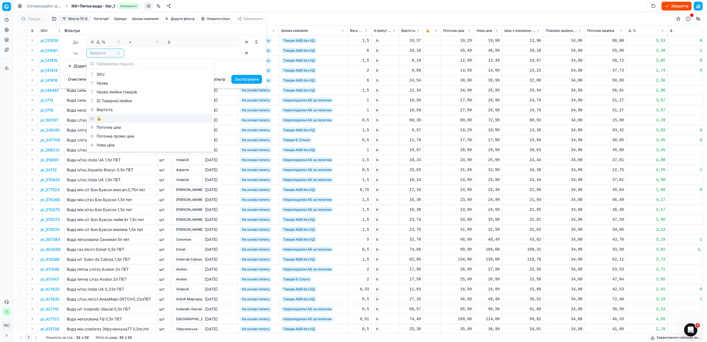
click at [113, 120] on div "🔒" at bounding box center [150, 118] width 125 height 9
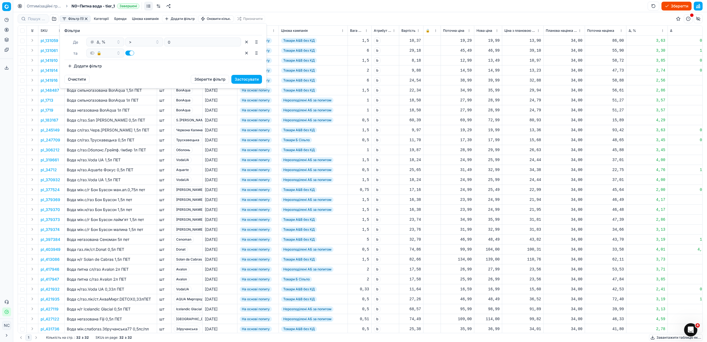
click at [129, 53] on button "button" at bounding box center [129, 53] width 9 height 5
checkbox input "false"
click at [244, 81] on button "Застосувати" at bounding box center [246, 79] width 31 height 9
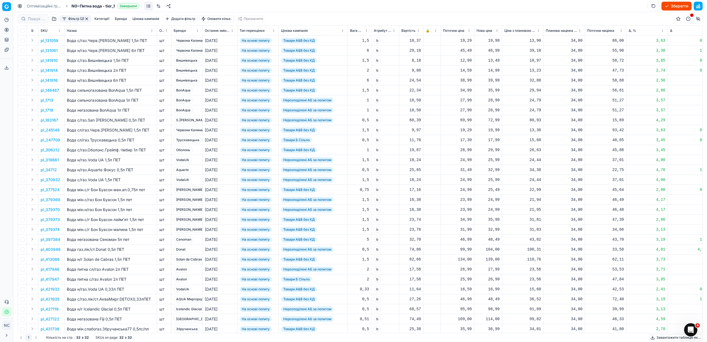
click at [142, 19] on button "Цінова кампанія" at bounding box center [145, 18] width 31 height 7
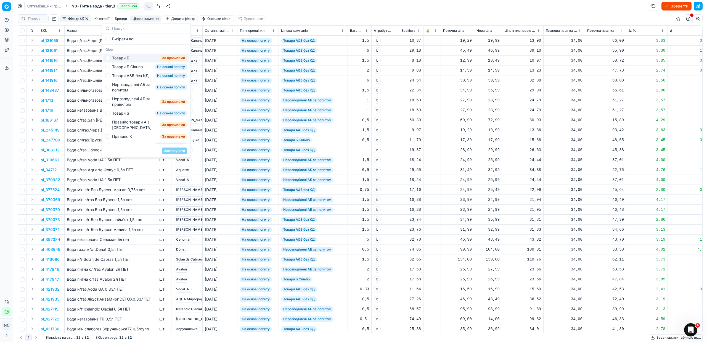
click at [128, 59] on div "Товари Б" at bounding box center [120, 58] width 17 height 6
checkbox input "true"
click at [175, 151] on button "Застосувати" at bounding box center [174, 150] width 25 height 7
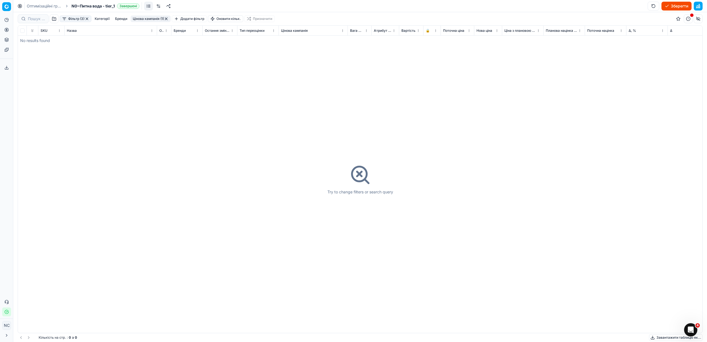
click at [143, 18] on button "Цінова кампанія (1)" at bounding box center [151, 18] width 40 height 7
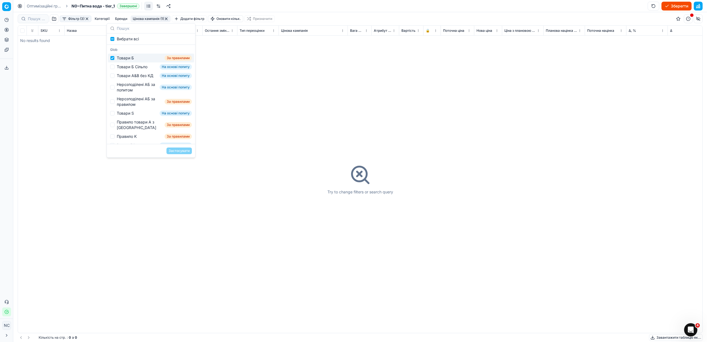
click at [125, 58] on div "Товари Б" at bounding box center [125, 58] width 17 height 6
checkbox input "false"
click at [130, 67] on div "Товари Б Сільпо" at bounding box center [132, 67] width 31 height 6
checkbox input "true"
click at [176, 152] on button "Застосувати" at bounding box center [179, 150] width 25 height 7
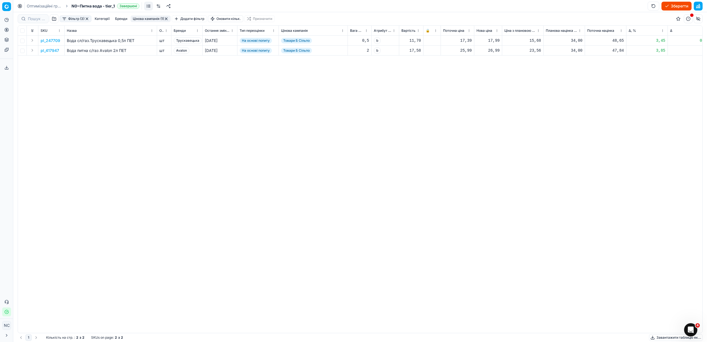
click at [167, 19] on button "button" at bounding box center [166, 19] width 4 height 4
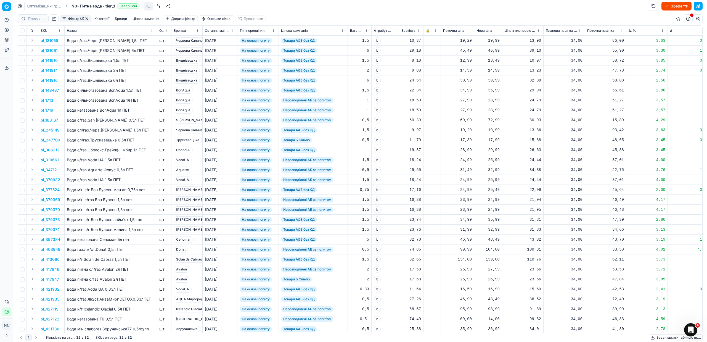
click at [87, 19] on button "button" at bounding box center [87, 19] width 4 height 4
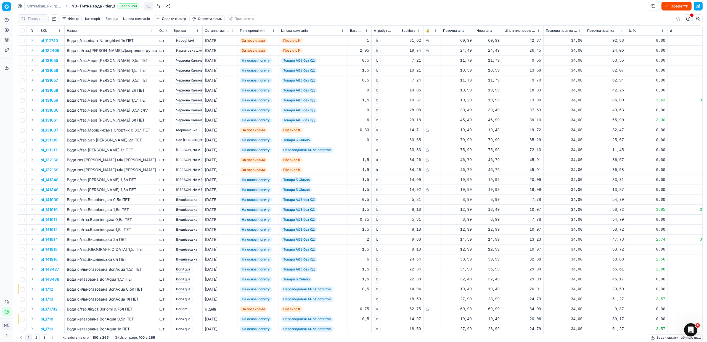
click at [669, 5] on button "Зберегти" at bounding box center [677, 6] width 30 height 9
click at [665, 5] on button "Застосувати ціни" at bounding box center [669, 6] width 46 height 9
click at [662, 7] on button "Завантажити звіт" at bounding box center [668, 6] width 47 height 9
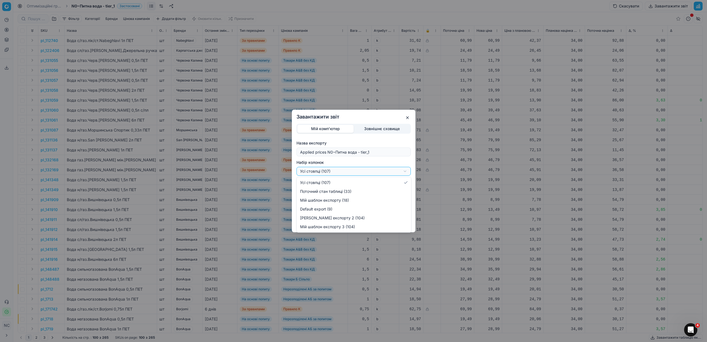
click at [405, 171] on div "Завантажити звіт Мій комп'ютер Зовнішнє сховище Назва експорту Applied prices N…" at bounding box center [353, 171] width 707 height 342
select select "custom"
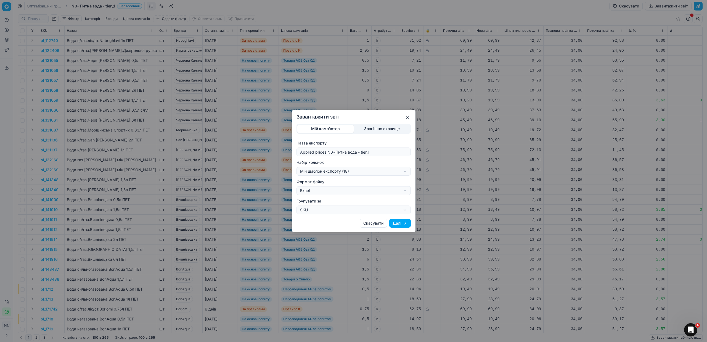
click at [397, 223] on button "Далі" at bounding box center [400, 223] width 22 height 9
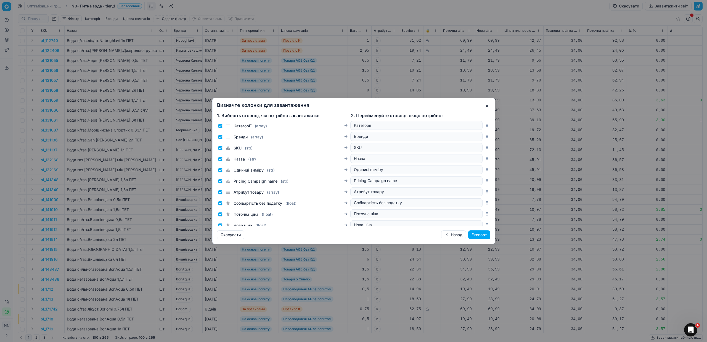
click at [481, 235] on button "Експорт" at bounding box center [479, 234] width 22 height 9
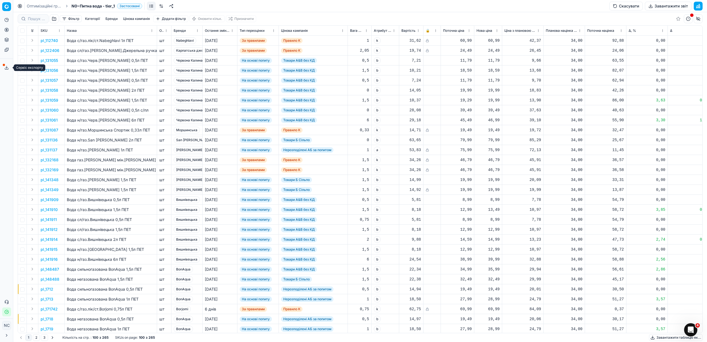
click at [6, 68] on icon at bounding box center [6, 67] width 4 height 4
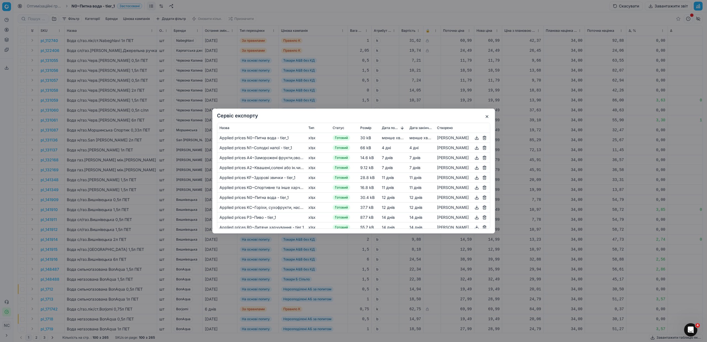
click at [478, 138] on button "button" at bounding box center [477, 137] width 7 height 7
click at [485, 119] on button "button" at bounding box center [487, 116] width 7 height 7
